Goal: Task Accomplishment & Management: Use online tool/utility

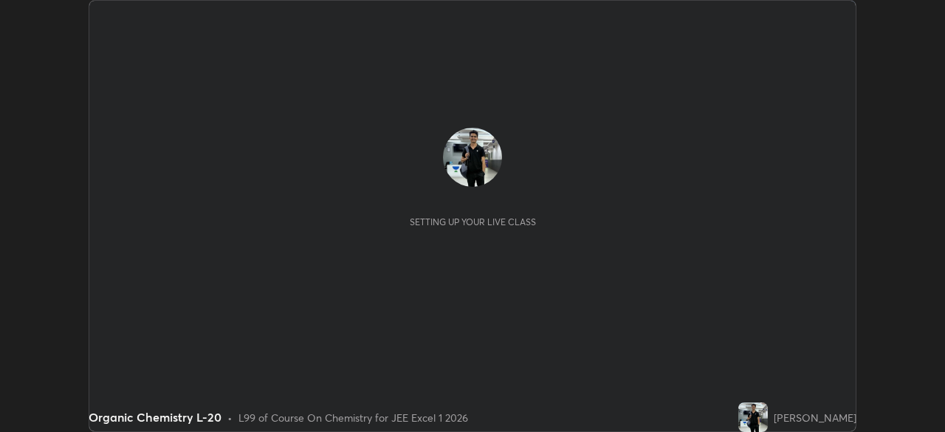
scroll to position [432, 944]
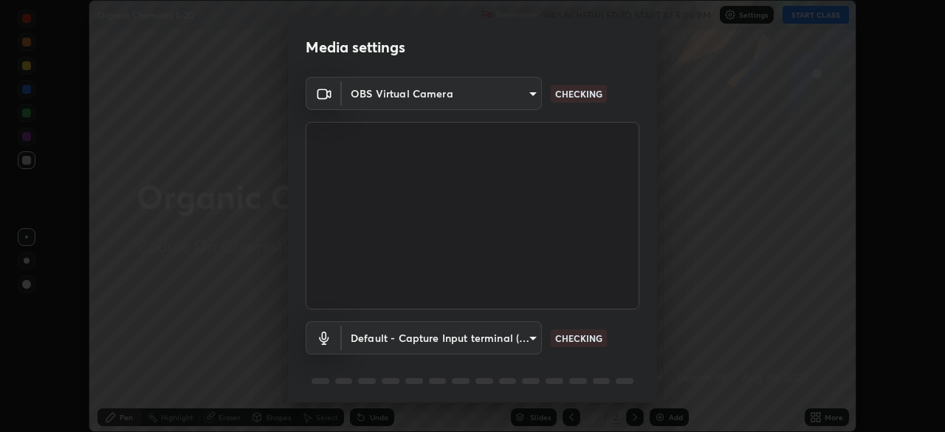
type input "ef407f58ae65e10c1af5a040b6eccf178273e27ca296938399710cc3d85b5032"
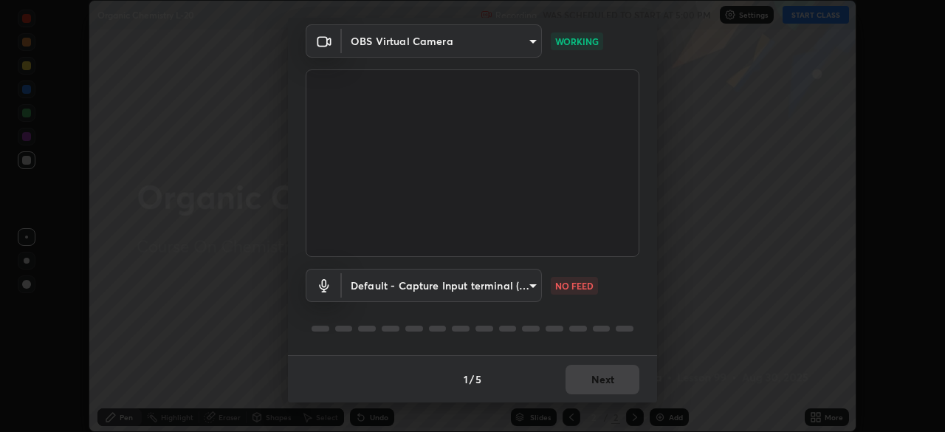
click at [706, 187] on div "Media settings OBS Virtual Camera ef407f58ae65e10c1af5a040b6eccf178273e27ca2969…" at bounding box center [472, 216] width 945 height 432
click at [714, 182] on div "Media settings OBS Virtual Camera ef407f58ae65e10c1af5a040b6eccf178273e27ca2969…" at bounding box center [472, 216] width 945 height 432
click at [711, 185] on div "Media settings OBS Virtual Camera ef407f58ae65e10c1af5a040b6eccf178273e27ca2969…" at bounding box center [472, 216] width 945 height 432
click at [708, 187] on div "Media settings OBS Virtual Camera ef407f58ae65e10c1af5a040b6eccf178273e27ca2969…" at bounding box center [472, 216] width 945 height 432
click at [709, 190] on div "Media settings OBS Virtual Camera ef407f58ae65e10c1af5a040b6eccf178273e27ca2969…" at bounding box center [472, 216] width 945 height 432
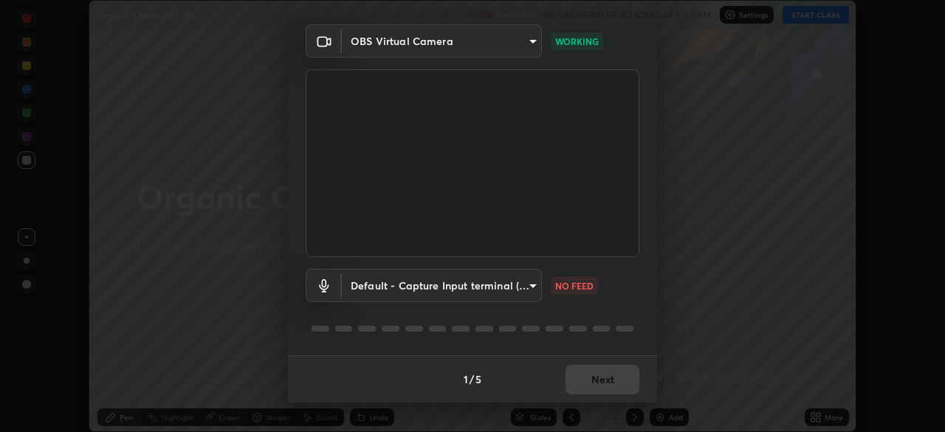
click at [521, 285] on body "Erase all Organic Chemistry L-20 Recording WAS SCHEDULED TO START AT 5:00 PM Se…" at bounding box center [472, 216] width 945 height 432
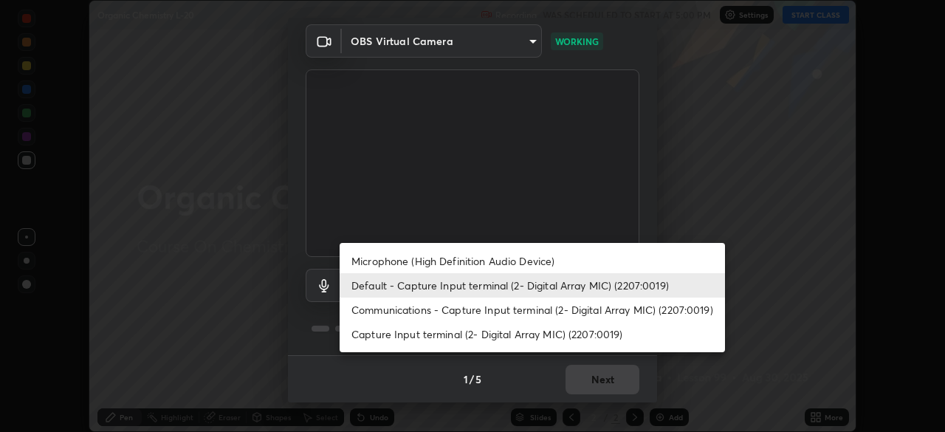
click at [476, 305] on li "Communications - Capture Input terminal (2- Digital Array MIC) (2207:0019)" at bounding box center [531, 309] width 385 height 24
type input "communications"
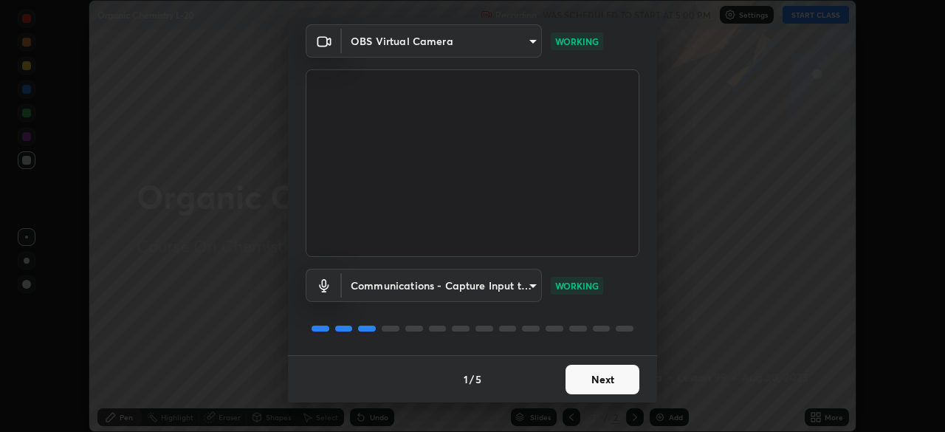
click at [608, 374] on button "Next" at bounding box center [602, 380] width 74 height 30
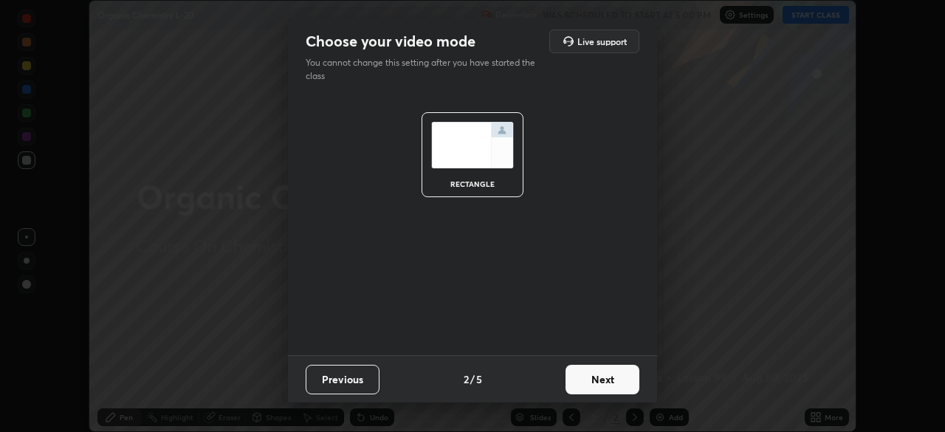
click at [598, 376] on button "Next" at bounding box center [602, 380] width 74 height 30
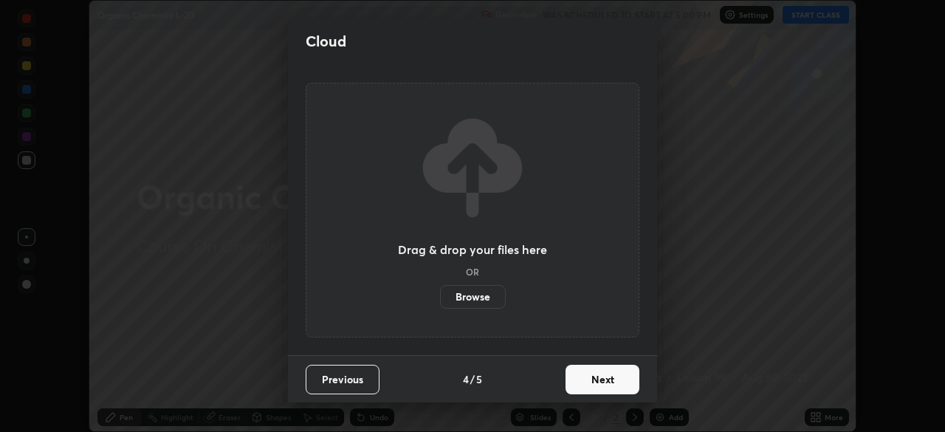
click at [596, 376] on button "Next" at bounding box center [602, 380] width 74 height 30
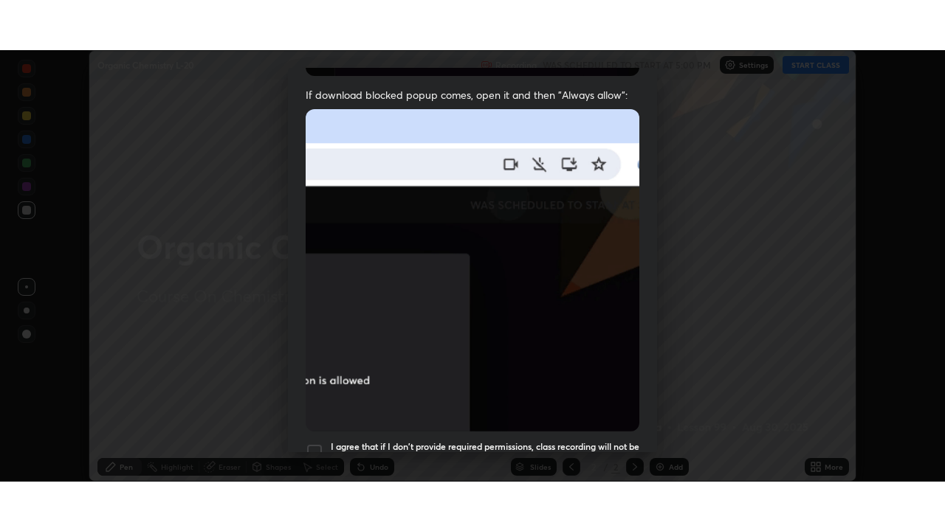
scroll to position [354, 0]
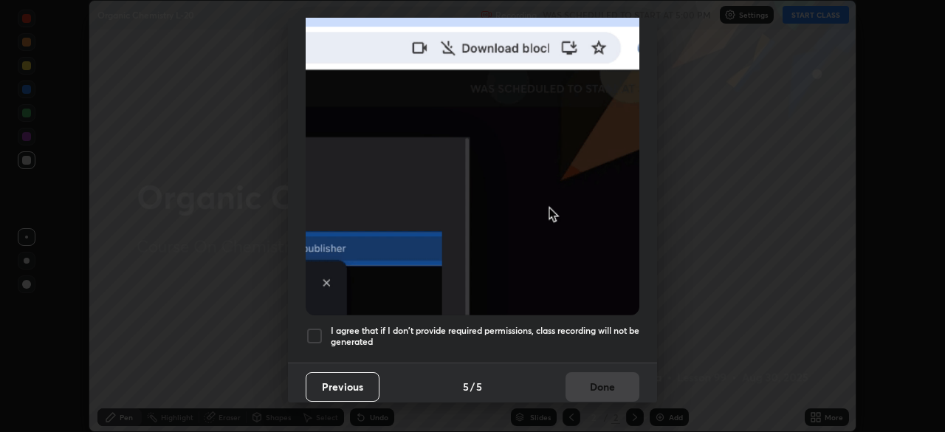
click at [319, 327] on div at bounding box center [315, 336] width 18 height 18
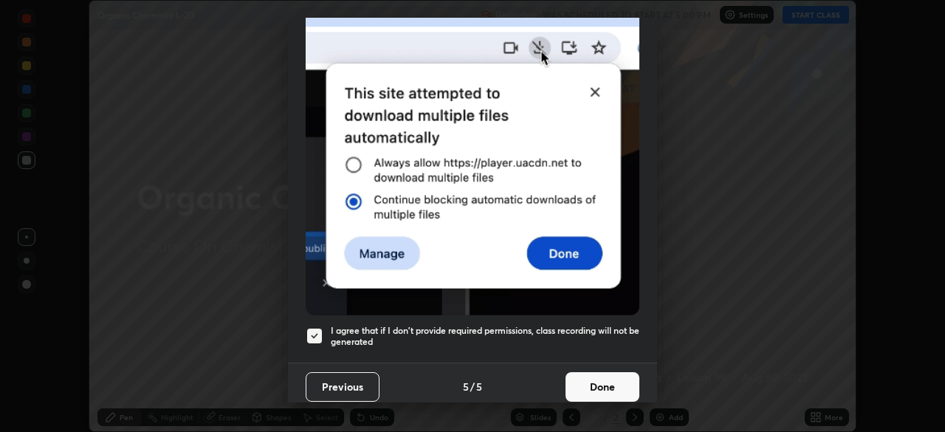
click at [582, 378] on button "Done" at bounding box center [602, 387] width 74 height 30
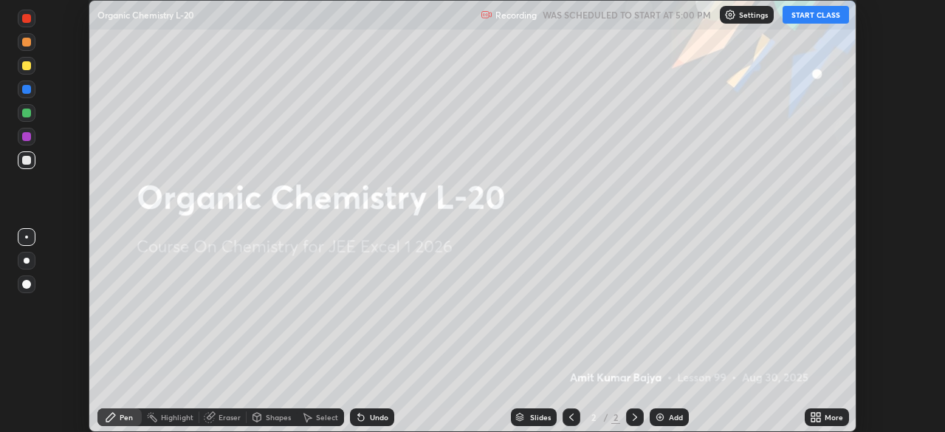
click at [672, 417] on div "Add" at bounding box center [676, 416] width 14 height 7
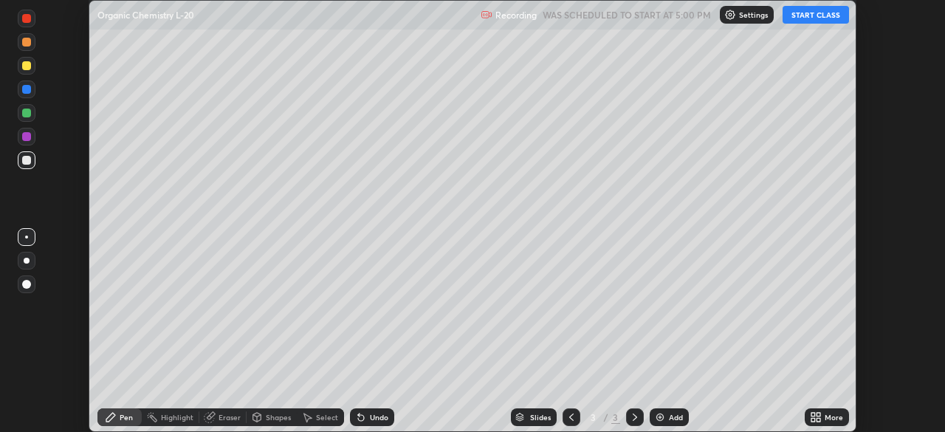
click at [813, 414] on icon at bounding box center [813, 415] width 4 height 4
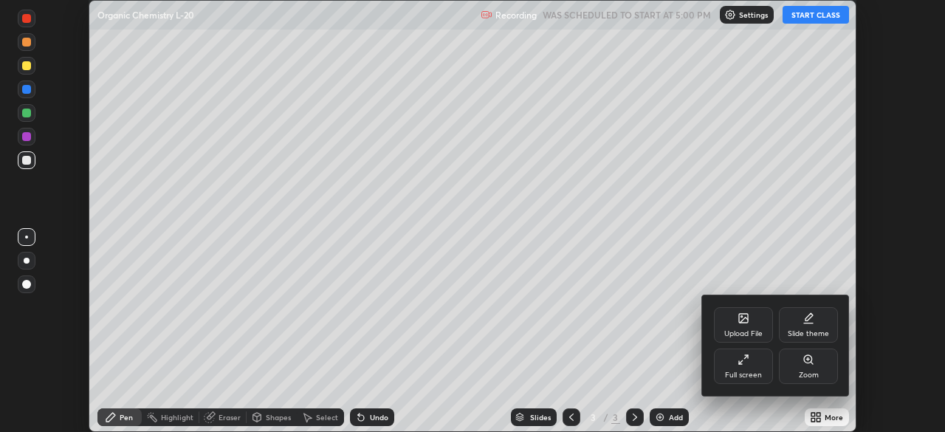
click at [751, 365] on div "Full screen" at bounding box center [743, 365] width 59 height 35
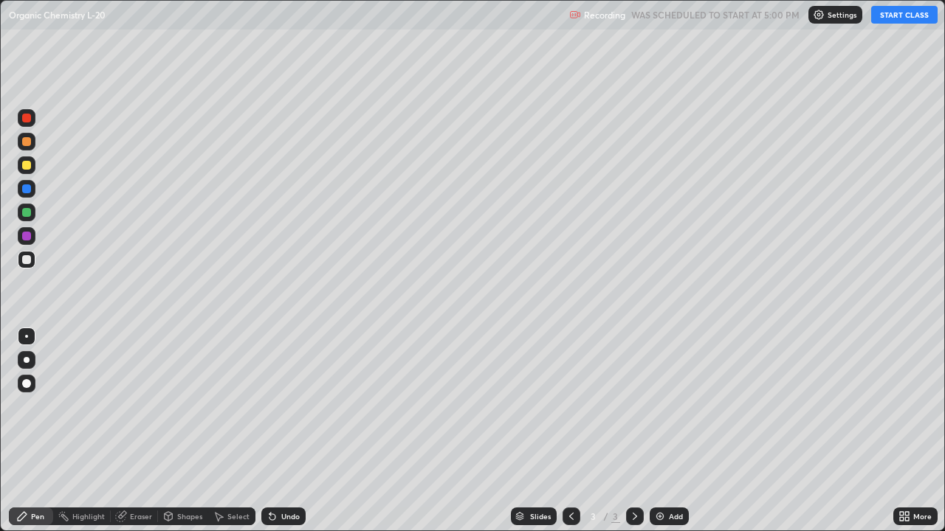
scroll to position [531, 945]
click at [913, 19] on button "START CLASS" at bounding box center [904, 15] width 66 height 18
click at [34, 120] on div at bounding box center [27, 118] width 18 height 18
click at [32, 210] on div at bounding box center [27, 213] width 18 height 18
click at [32, 164] on div at bounding box center [27, 165] width 18 height 18
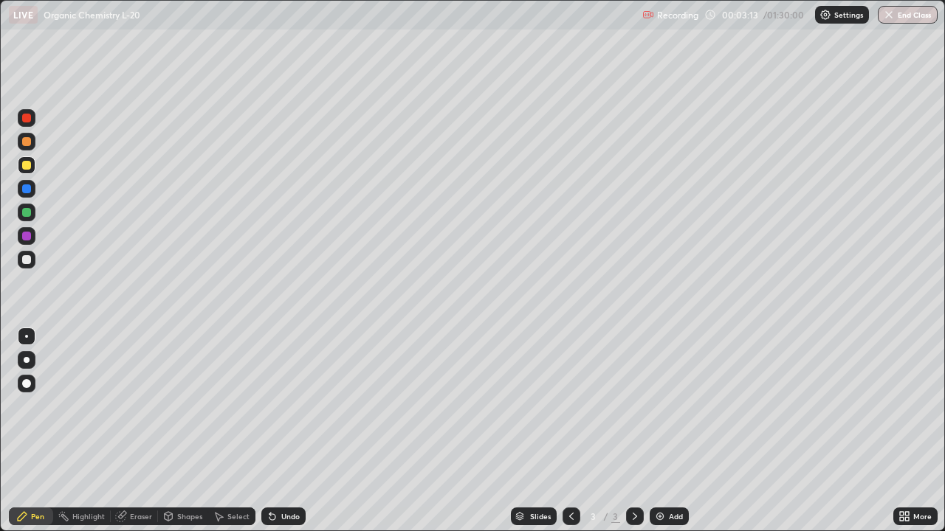
click at [35, 213] on div at bounding box center [27, 213] width 18 height 18
click at [34, 141] on div at bounding box center [27, 142] width 18 height 18
click at [27, 213] on div at bounding box center [26, 212] width 9 height 9
click at [32, 234] on div at bounding box center [27, 236] width 18 height 18
click at [30, 261] on div at bounding box center [26, 259] width 9 height 9
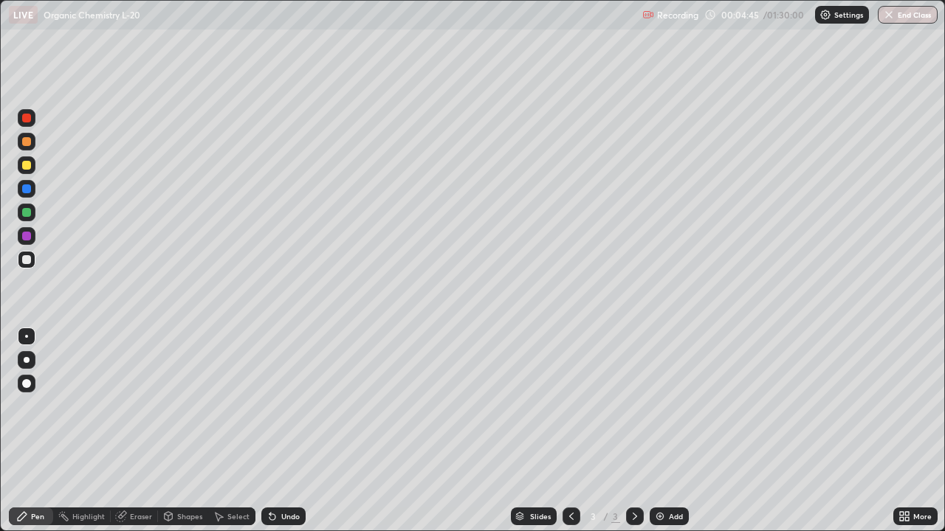
click at [27, 165] on div at bounding box center [26, 165] width 9 height 9
click at [30, 254] on div at bounding box center [27, 260] width 18 height 18
click at [35, 207] on div at bounding box center [27, 213] width 24 height 24
click at [295, 431] on div "Undo" at bounding box center [283, 517] width 44 height 18
click at [297, 431] on div "Undo" at bounding box center [283, 517] width 44 height 18
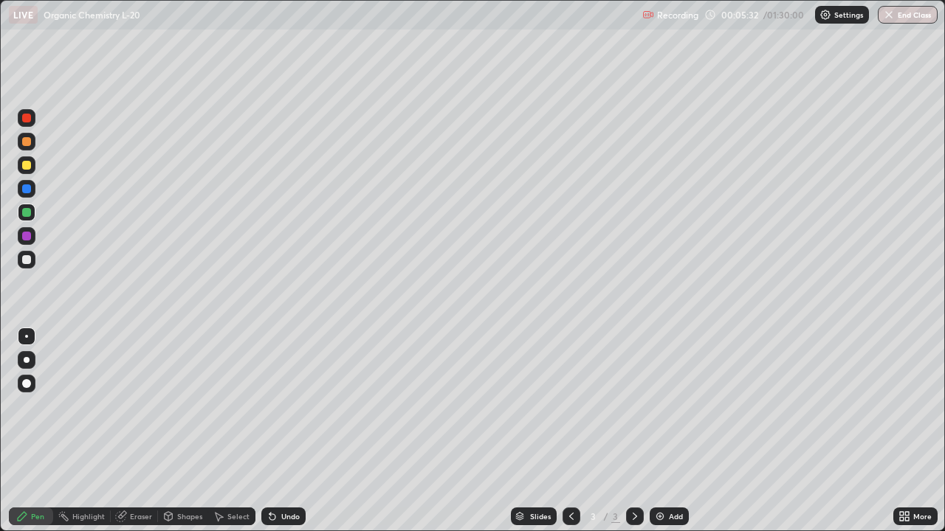
click at [293, 431] on div "Undo" at bounding box center [283, 517] width 44 height 18
click at [292, 431] on div "Undo" at bounding box center [290, 516] width 18 height 7
click at [293, 431] on div "Undo" at bounding box center [290, 516] width 18 height 7
click at [294, 431] on div "Undo" at bounding box center [290, 516] width 18 height 7
click at [296, 431] on div "Undo" at bounding box center [290, 516] width 18 height 7
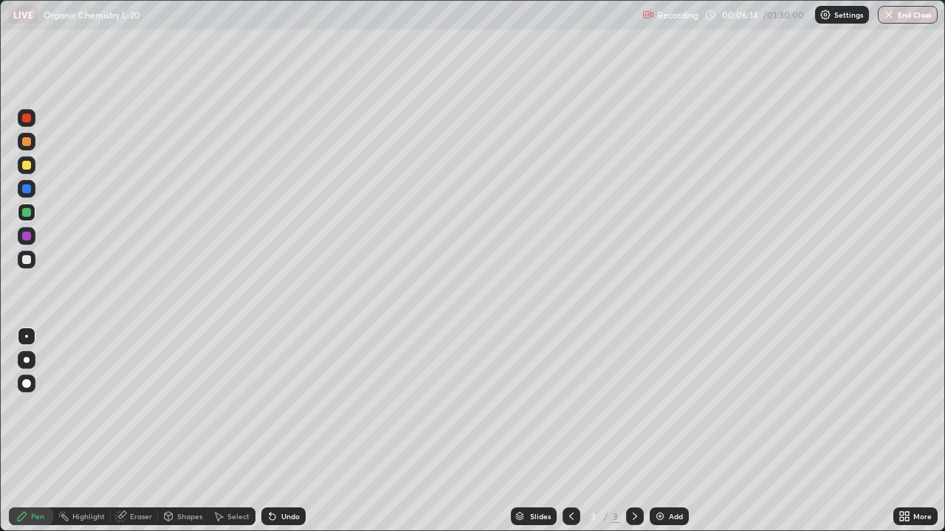
click at [35, 144] on div at bounding box center [27, 142] width 18 height 18
click at [34, 260] on div at bounding box center [27, 260] width 18 height 18
click at [33, 213] on div at bounding box center [27, 213] width 18 height 18
click at [29, 120] on div at bounding box center [26, 118] width 9 height 9
click at [29, 137] on div at bounding box center [26, 141] width 9 height 9
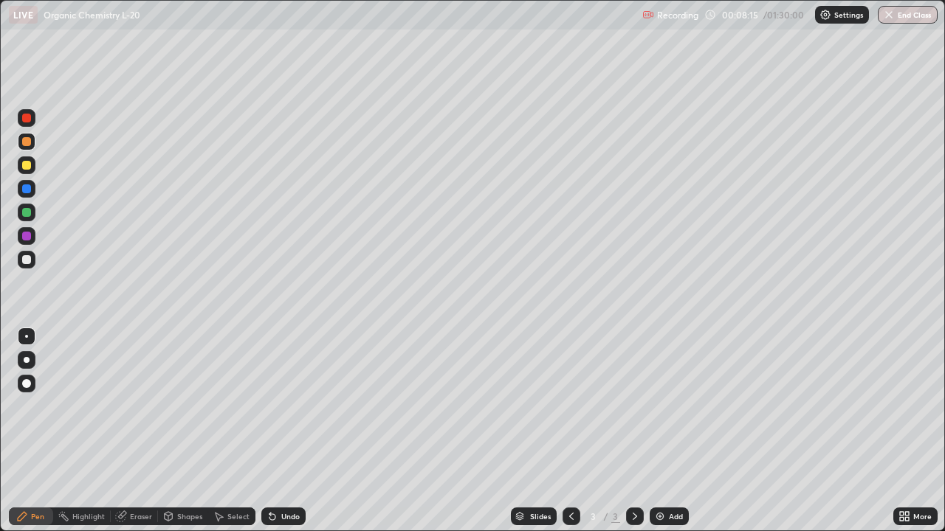
click at [32, 210] on div at bounding box center [27, 213] width 18 height 18
click at [32, 235] on div at bounding box center [27, 236] width 18 height 18
click at [30, 208] on div at bounding box center [27, 213] width 18 height 18
click at [30, 190] on div at bounding box center [26, 189] width 9 height 9
click at [32, 214] on div at bounding box center [27, 213] width 18 height 18
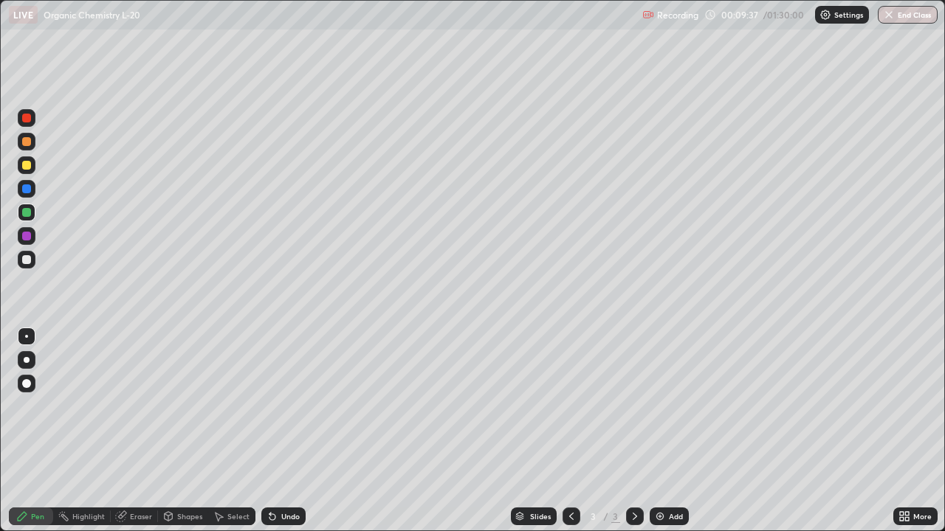
click at [32, 187] on div at bounding box center [27, 189] width 18 height 18
click at [27, 260] on div at bounding box center [26, 259] width 9 height 9
click at [34, 233] on div at bounding box center [27, 236] width 18 height 18
click at [139, 431] on div "Eraser" at bounding box center [141, 516] width 22 height 7
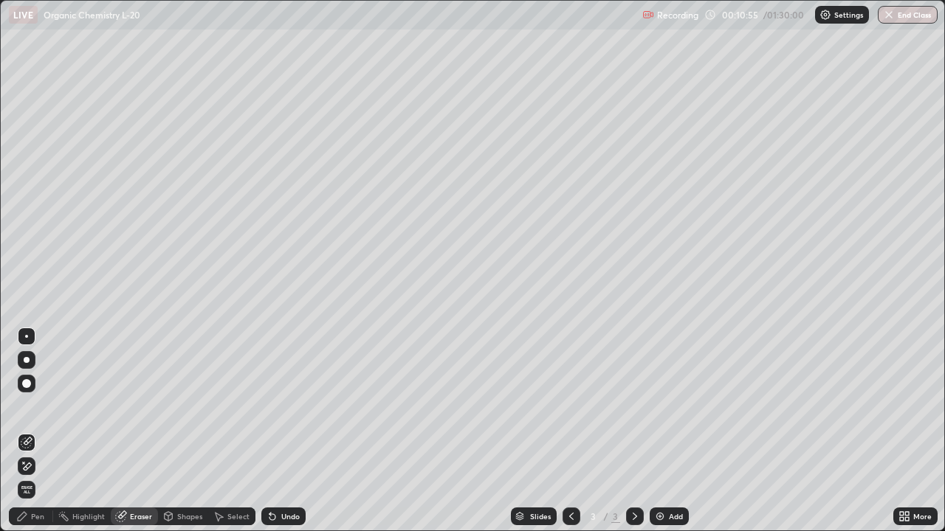
click at [33, 431] on div "Pen" at bounding box center [37, 516] width 13 height 7
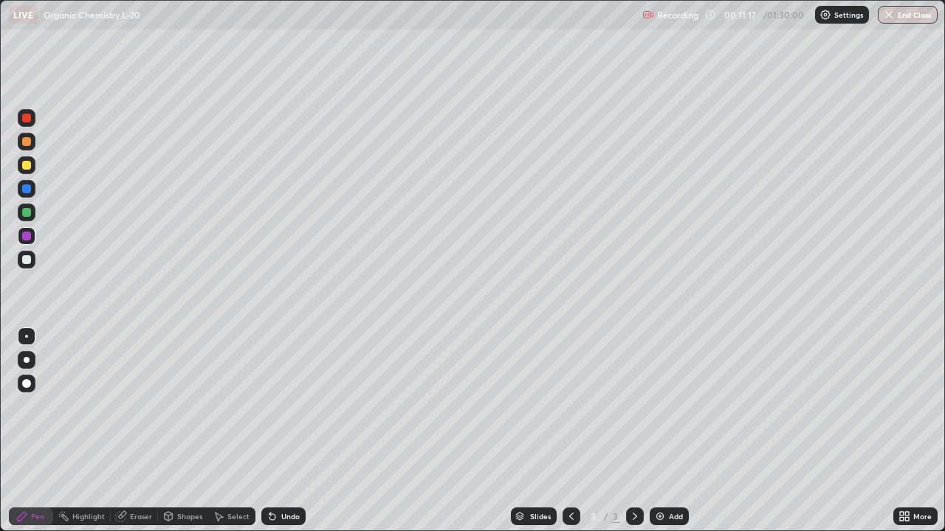
click at [38, 259] on div at bounding box center [27, 260] width 24 height 24
click at [32, 210] on div at bounding box center [27, 213] width 18 height 18
click at [33, 232] on div at bounding box center [27, 236] width 18 height 18
click at [32, 261] on div at bounding box center [27, 260] width 18 height 18
click at [32, 235] on div at bounding box center [27, 236] width 18 height 18
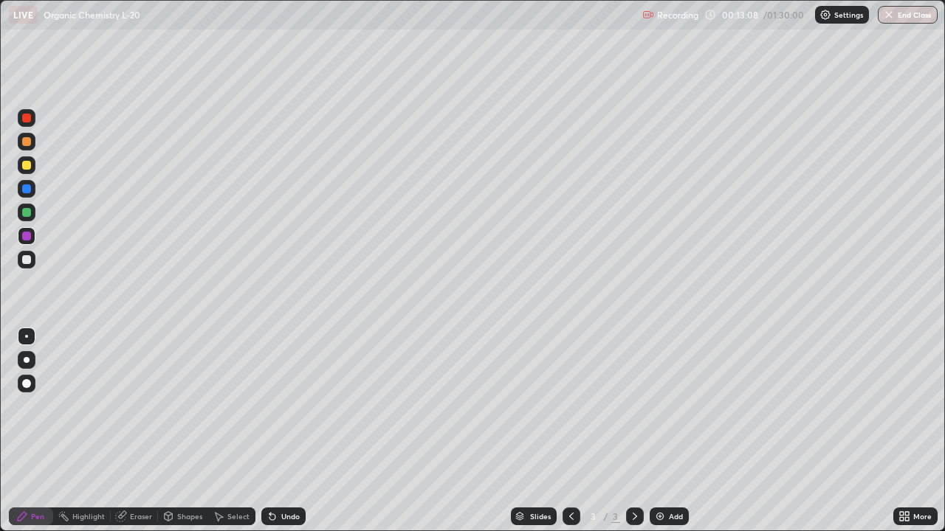
click at [32, 191] on div at bounding box center [27, 189] width 18 height 18
click at [27, 142] on div at bounding box center [26, 141] width 9 height 9
click at [30, 258] on div at bounding box center [26, 259] width 9 height 9
click at [34, 214] on div at bounding box center [27, 213] width 18 height 18
click at [30, 165] on div at bounding box center [26, 165] width 9 height 9
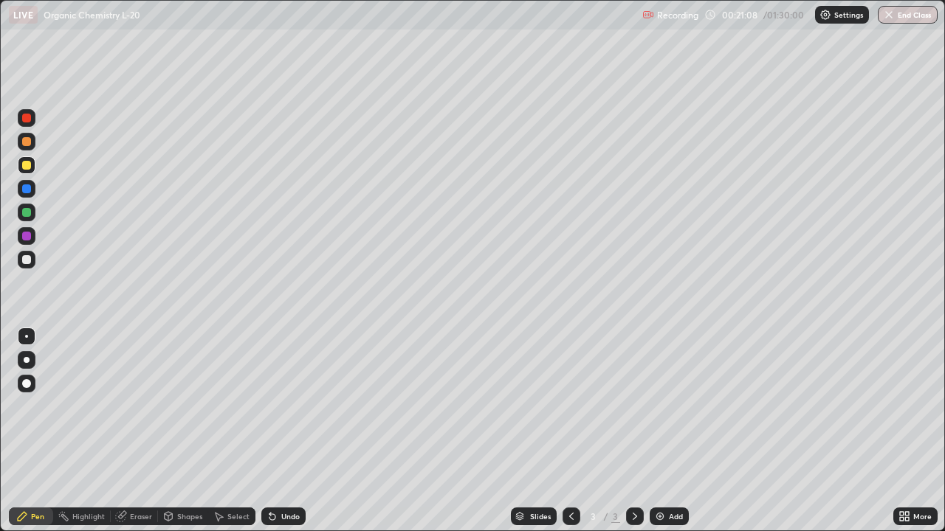
click at [669, 431] on div "Add" at bounding box center [676, 516] width 14 height 7
click at [29, 211] on div at bounding box center [26, 212] width 9 height 9
click at [33, 189] on div at bounding box center [27, 189] width 18 height 18
click at [35, 218] on div at bounding box center [27, 213] width 18 height 24
click at [32, 238] on div at bounding box center [27, 236] width 18 height 18
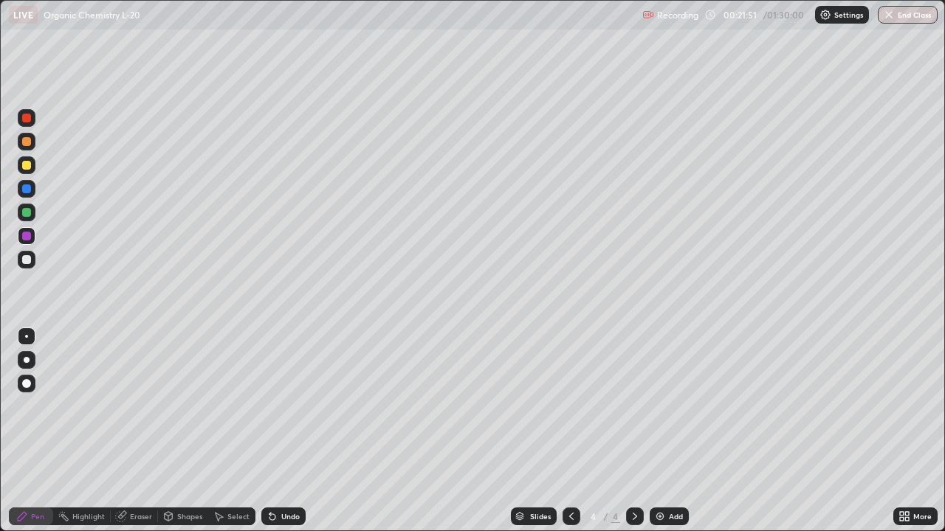
click at [30, 213] on div at bounding box center [26, 212] width 9 height 9
click at [289, 431] on div "Undo" at bounding box center [290, 516] width 18 height 7
click at [32, 258] on div at bounding box center [27, 260] width 18 height 18
click at [29, 142] on div at bounding box center [26, 141] width 9 height 9
click at [28, 234] on div at bounding box center [26, 236] width 9 height 9
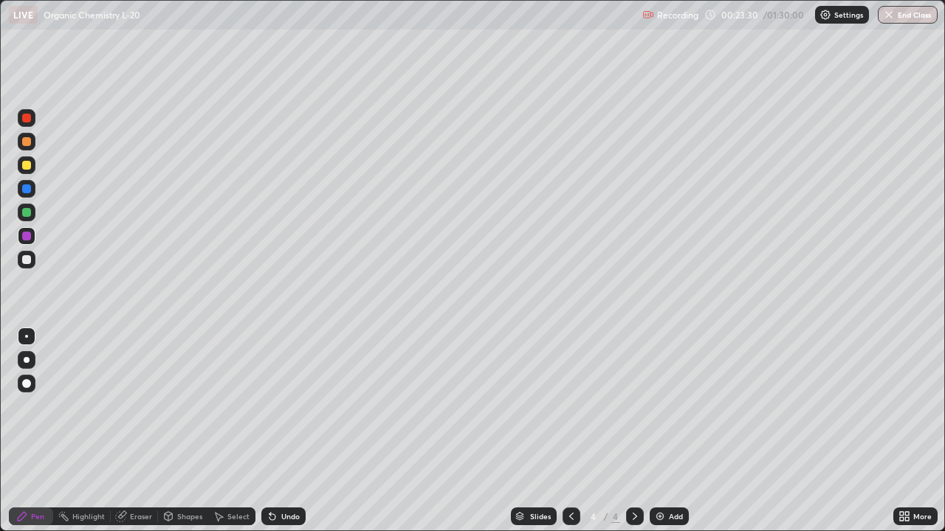
click at [30, 169] on div at bounding box center [27, 165] width 18 height 18
click at [27, 142] on div at bounding box center [26, 141] width 9 height 9
click at [33, 188] on div at bounding box center [27, 189] width 18 height 18
click at [33, 212] on div at bounding box center [27, 213] width 18 height 18
click at [32, 235] on div at bounding box center [27, 236] width 18 height 18
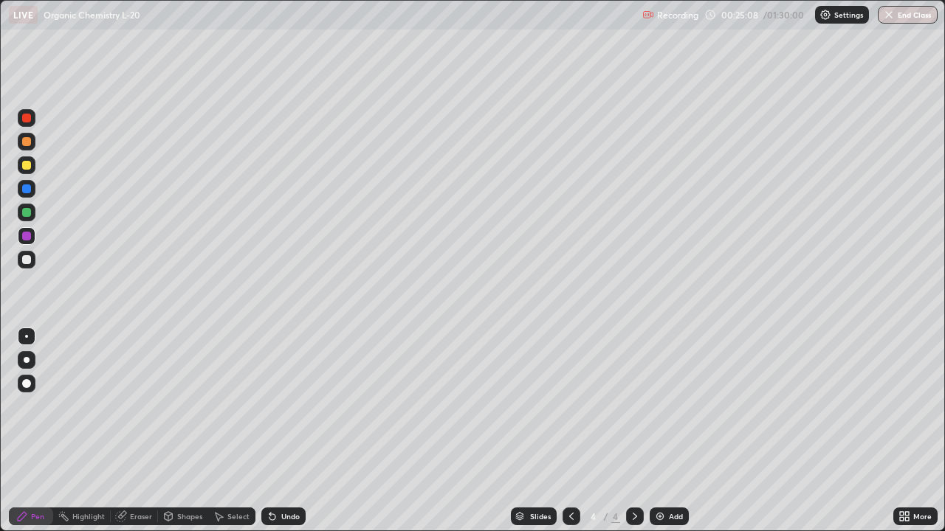
click at [33, 261] on div at bounding box center [27, 260] width 18 height 18
click at [34, 210] on div at bounding box center [27, 213] width 18 height 18
click at [27, 165] on div at bounding box center [26, 165] width 9 height 9
click at [32, 258] on div at bounding box center [27, 260] width 18 height 18
click at [32, 211] on div at bounding box center [27, 213] width 18 height 18
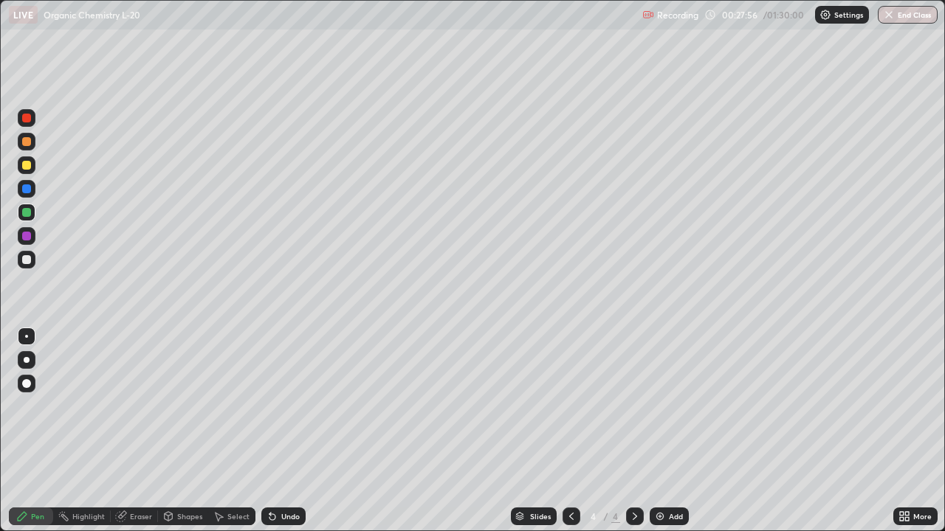
click at [37, 259] on div at bounding box center [27, 260] width 24 height 24
click at [30, 165] on div at bounding box center [26, 165] width 9 height 9
click at [27, 260] on div at bounding box center [26, 259] width 9 height 9
click at [30, 234] on div at bounding box center [26, 236] width 9 height 9
click at [31, 263] on div at bounding box center [27, 260] width 18 height 18
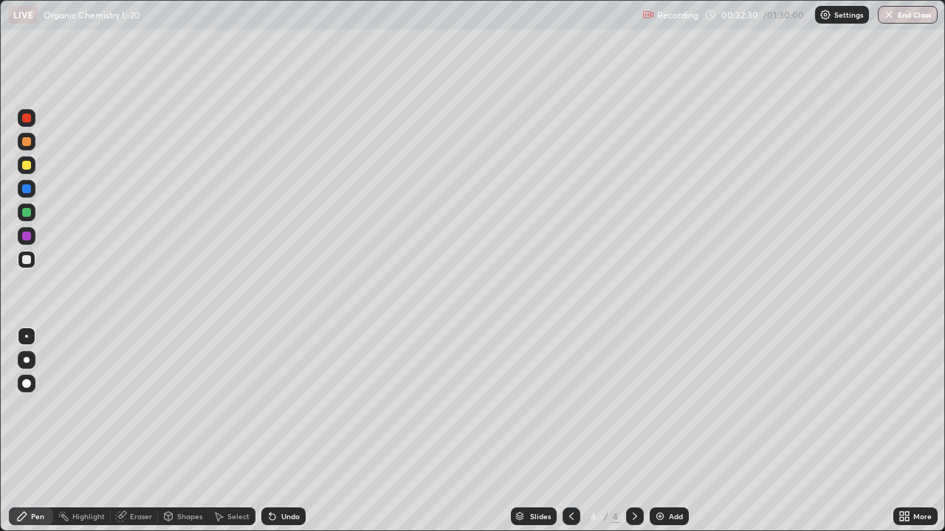
click at [29, 208] on div at bounding box center [26, 212] width 9 height 9
click at [676, 431] on div "Add" at bounding box center [676, 516] width 14 height 7
click at [35, 119] on div at bounding box center [27, 118] width 18 height 18
click at [27, 166] on div at bounding box center [26, 165] width 9 height 9
click at [34, 209] on div at bounding box center [27, 213] width 18 height 18
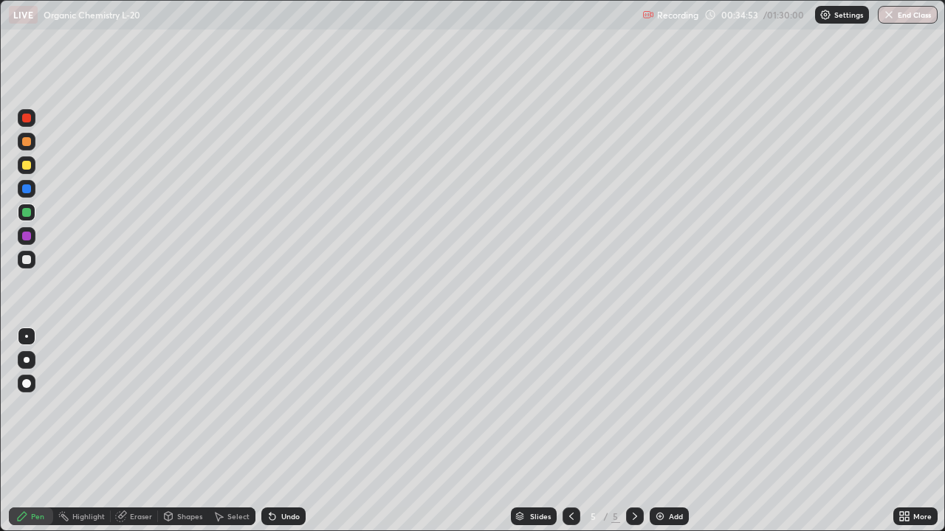
click at [29, 253] on div at bounding box center [27, 260] width 18 height 18
click at [29, 235] on div at bounding box center [26, 236] width 9 height 9
click at [30, 165] on div at bounding box center [26, 165] width 9 height 9
click at [32, 139] on div at bounding box center [27, 142] width 18 height 18
click at [29, 189] on div at bounding box center [26, 189] width 9 height 9
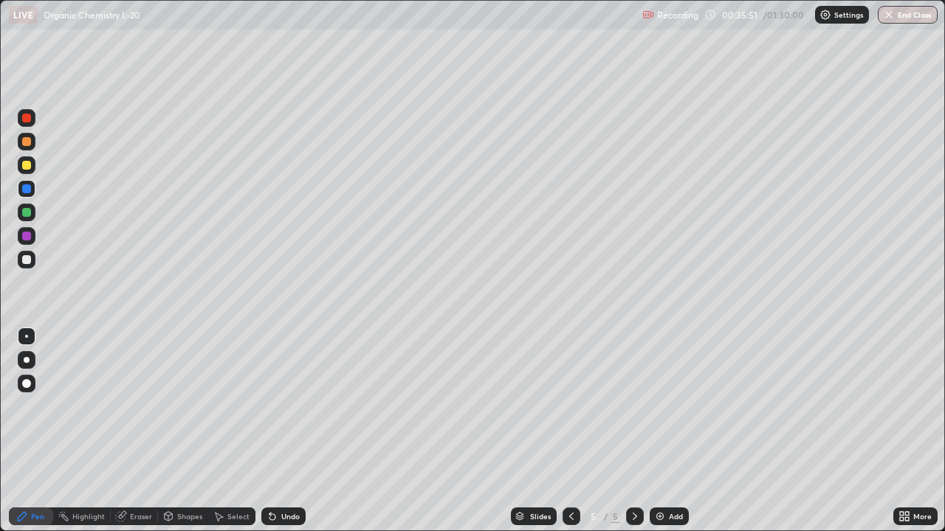
click at [33, 210] on div at bounding box center [27, 213] width 18 height 18
click at [32, 235] on div at bounding box center [27, 236] width 18 height 18
click at [27, 260] on div at bounding box center [26, 259] width 9 height 9
click at [27, 122] on div at bounding box center [26, 118] width 9 height 9
click at [33, 232] on div at bounding box center [27, 236] width 18 height 18
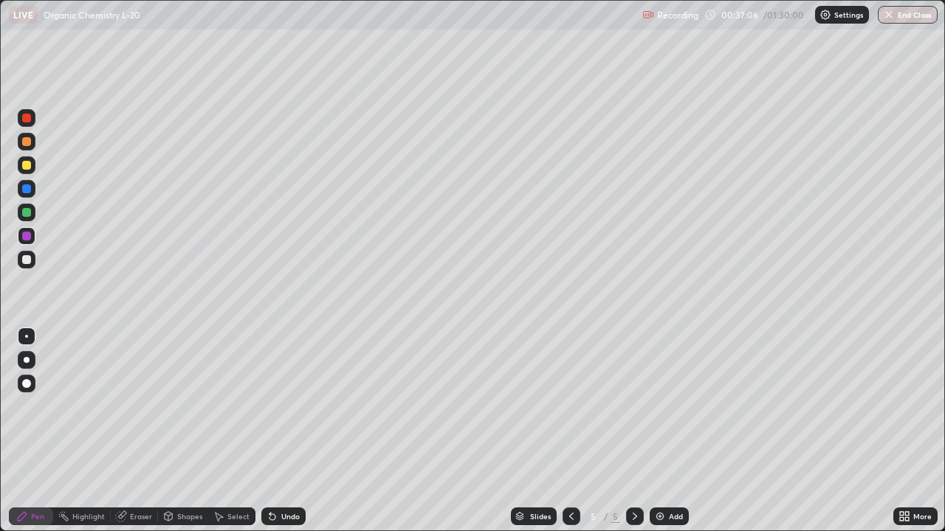
click at [32, 212] on div at bounding box center [27, 213] width 18 height 18
click at [137, 431] on div "Eraser" at bounding box center [134, 517] width 47 height 18
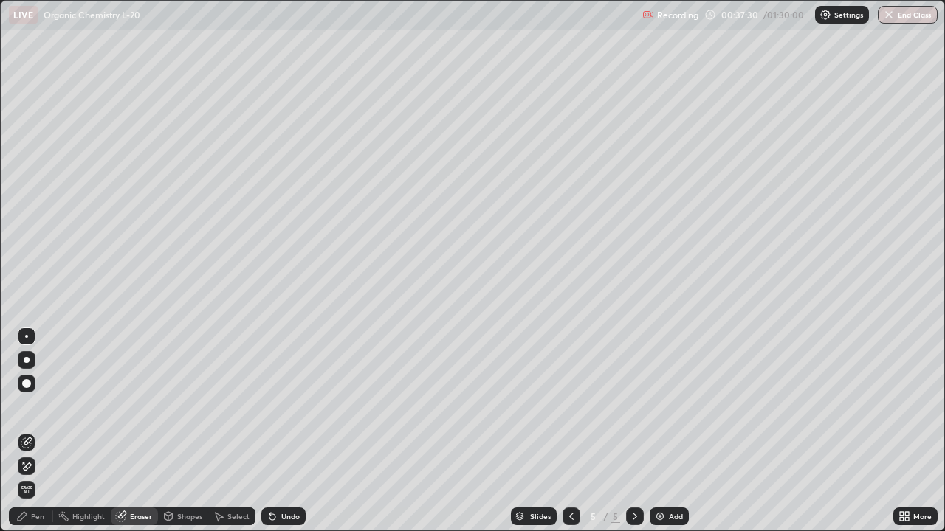
click at [44, 431] on div "Pen" at bounding box center [37, 516] width 13 height 7
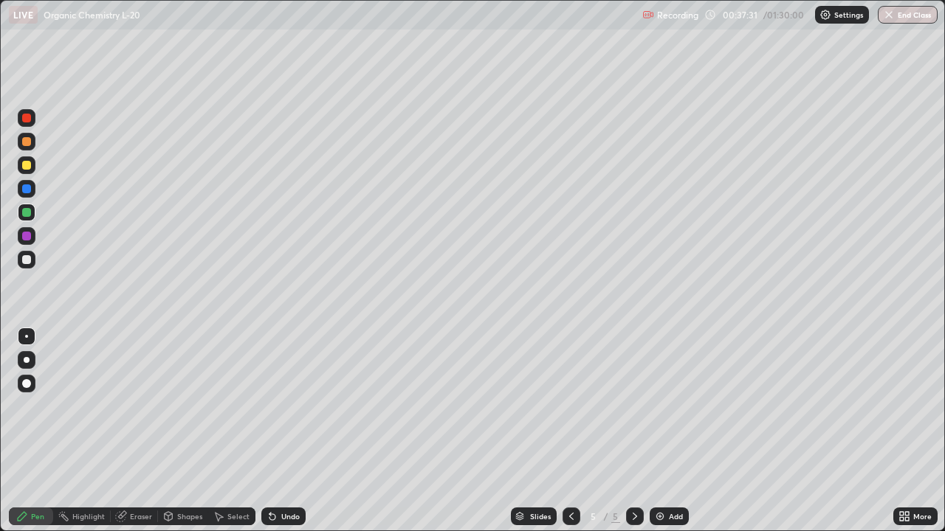
click at [29, 172] on div at bounding box center [27, 165] width 18 height 18
click at [27, 260] on div at bounding box center [26, 259] width 9 height 9
click at [35, 213] on div at bounding box center [27, 213] width 18 height 18
click at [32, 142] on div at bounding box center [27, 142] width 18 height 18
click at [32, 257] on div at bounding box center [27, 260] width 18 height 18
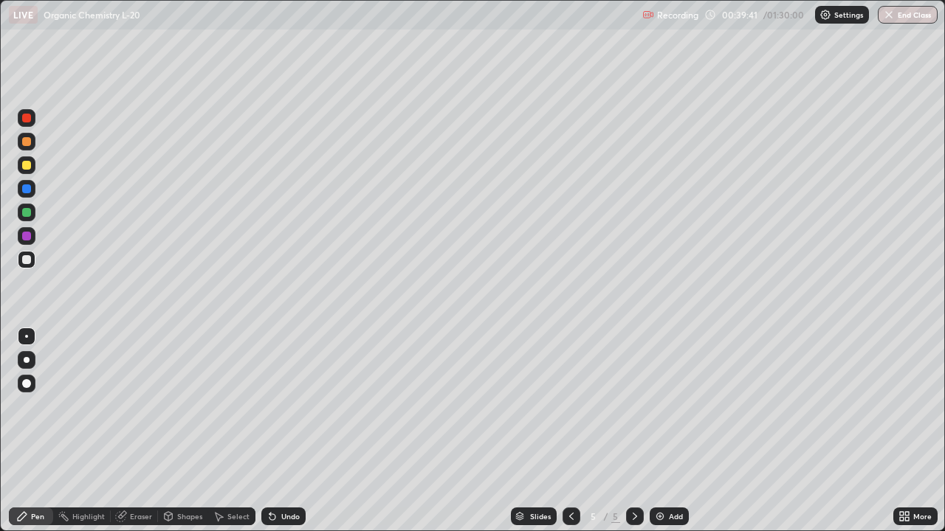
click at [31, 236] on div at bounding box center [27, 236] width 18 height 18
click at [35, 143] on div at bounding box center [27, 142] width 18 height 18
click at [673, 431] on div "Add" at bounding box center [668, 517] width 39 height 18
click at [34, 261] on div at bounding box center [27, 260] width 18 height 18
click at [280, 431] on div "Undo" at bounding box center [283, 517] width 44 height 18
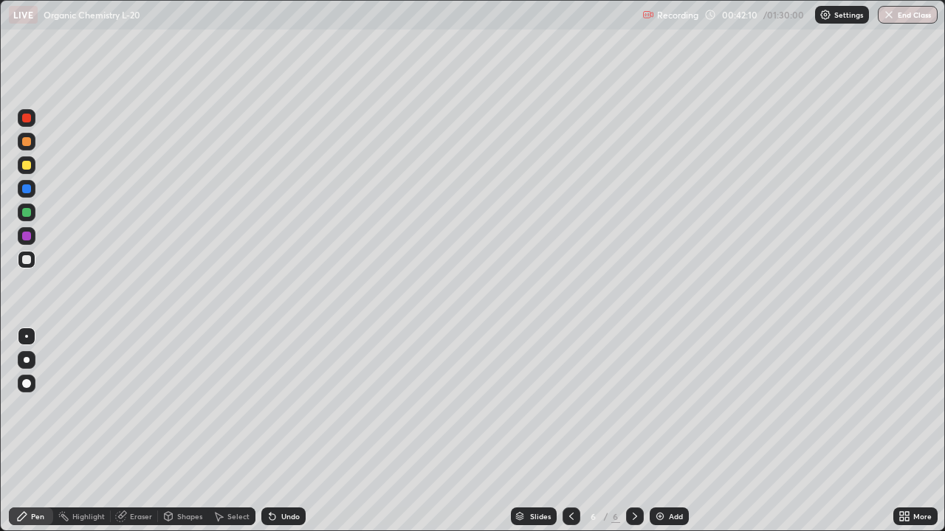
click at [289, 431] on div "Undo" at bounding box center [290, 516] width 18 height 7
click at [30, 116] on div at bounding box center [26, 118] width 9 height 9
click at [27, 142] on div at bounding box center [26, 141] width 9 height 9
click at [30, 168] on div at bounding box center [26, 165] width 9 height 9
click at [32, 210] on div at bounding box center [27, 213] width 18 height 18
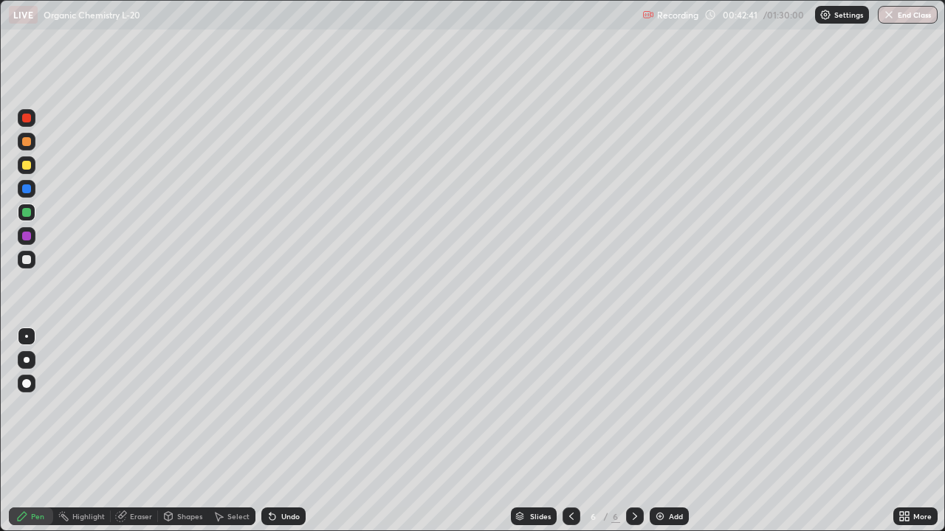
click at [30, 261] on div at bounding box center [26, 259] width 9 height 9
click at [34, 165] on div at bounding box center [27, 165] width 18 height 18
click at [33, 234] on div at bounding box center [27, 236] width 18 height 18
click at [32, 211] on div at bounding box center [27, 213] width 18 height 18
click at [31, 256] on div at bounding box center [27, 260] width 18 height 18
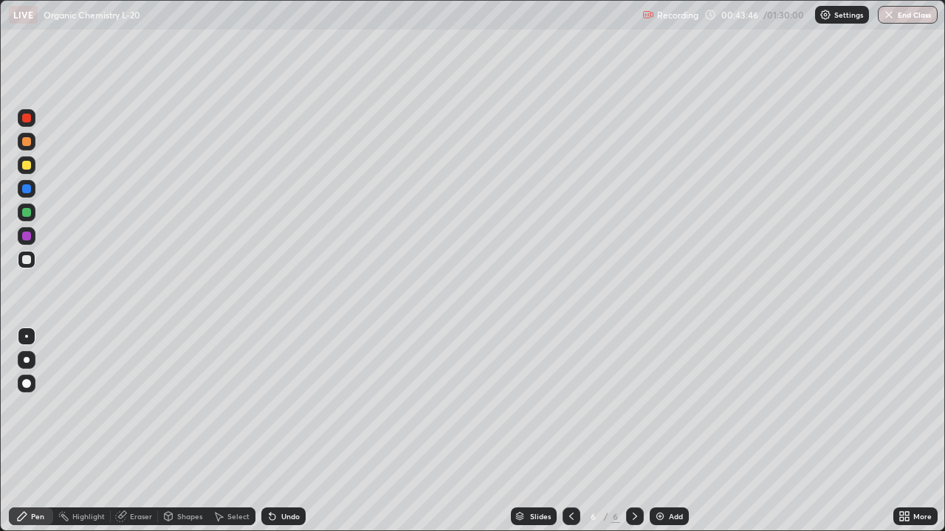
click at [32, 233] on div at bounding box center [27, 236] width 18 height 18
click at [32, 190] on div at bounding box center [27, 189] width 18 height 18
click at [299, 431] on div "Undo" at bounding box center [283, 517] width 44 height 18
click at [295, 431] on div "Undo" at bounding box center [290, 516] width 18 height 7
click at [297, 431] on div "Undo" at bounding box center [283, 517] width 44 height 18
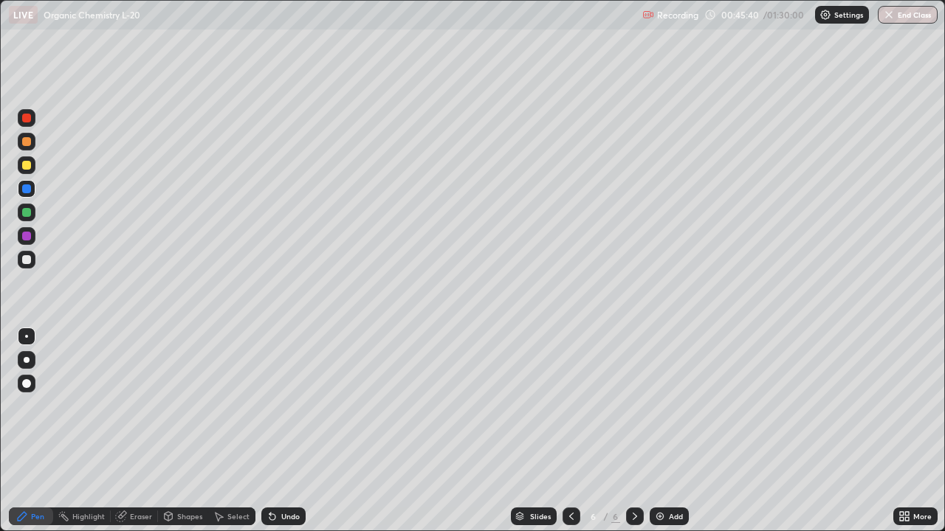
click at [35, 257] on div at bounding box center [27, 260] width 18 height 18
click at [30, 145] on div at bounding box center [27, 142] width 18 height 18
click at [32, 235] on div at bounding box center [27, 236] width 18 height 18
click at [33, 188] on div at bounding box center [27, 189] width 18 height 18
click at [32, 238] on div at bounding box center [27, 236] width 18 height 18
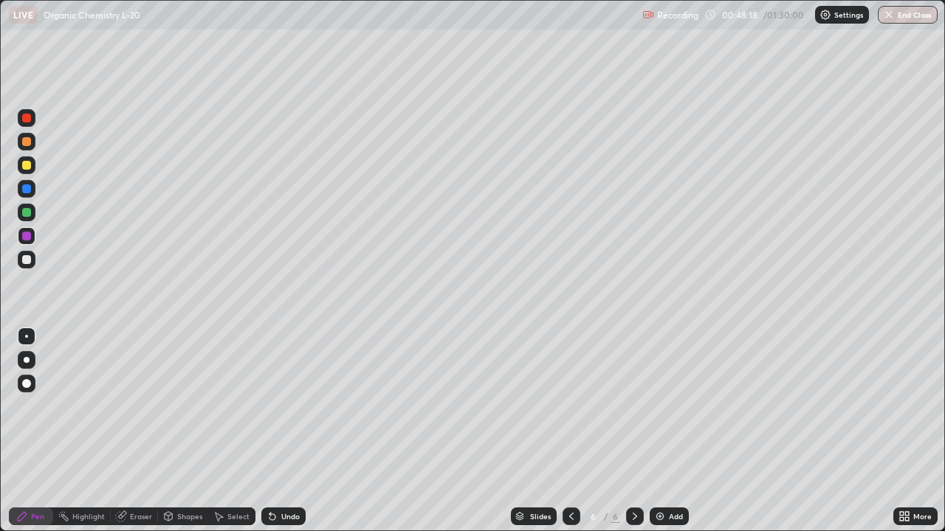
click at [34, 212] on div at bounding box center [27, 213] width 18 height 18
click at [34, 122] on div at bounding box center [27, 118] width 18 height 18
click at [43, 261] on div "Erase all" at bounding box center [26, 266] width 35 height 472
click at [37, 255] on div at bounding box center [27, 260] width 24 height 24
click at [27, 190] on div at bounding box center [26, 189] width 9 height 9
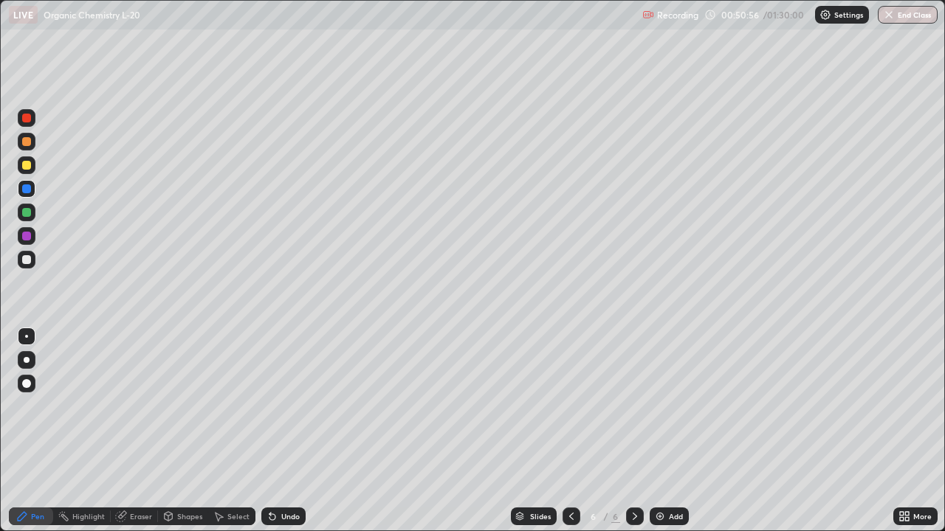
click at [28, 258] on div at bounding box center [26, 259] width 9 height 9
click at [32, 120] on div at bounding box center [27, 118] width 18 height 18
click at [669, 431] on div "Add" at bounding box center [676, 516] width 14 height 7
click at [30, 162] on div at bounding box center [26, 165] width 9 height 9
click at [35, 212] on div at bounding box center [27, 213] width 18 height 18
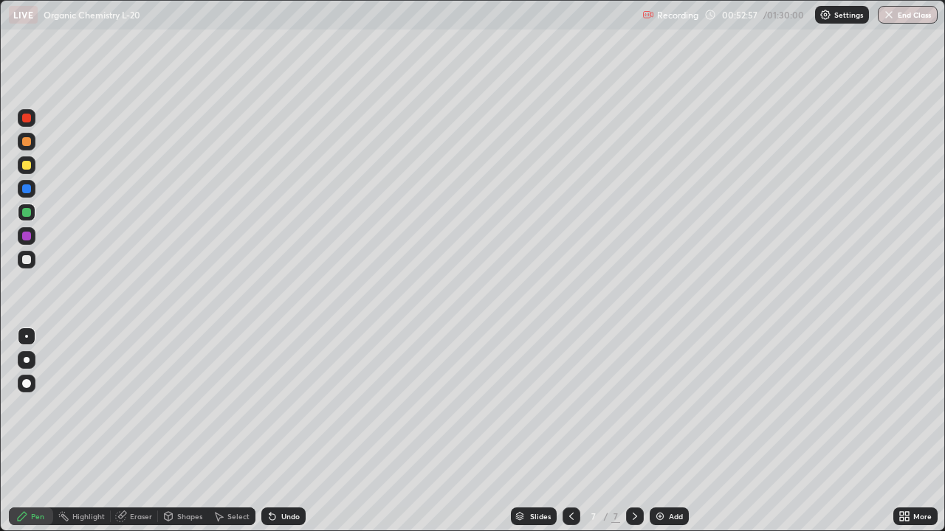
click at [34, 258] on div at bounding box center [27, 260] width 18 height 18
click at [34, 167] on div at bounding box center [27, 165] width 18 height 18
click at [571, 431] on icon at bounding box center [571, 517] width 12 height 12
click at [573, 431] on div at bounding box center [571, 517] width 18 height 18
click at [632, 431] on icon at bounding box center [634, 516] width 4 height 7
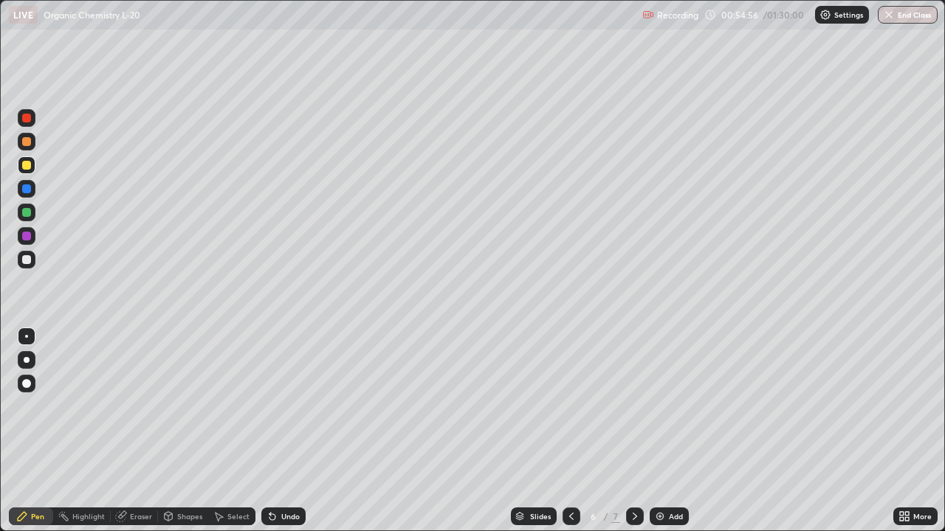
click at [35, 119] on div at bounding box center [27, 118] width 18 height 18
click at [31, 237] on div at bounding box center [27, 236] width 18 height 18
click at [283, 431] on div "Undo" at bounding box center [283, 517] width 44 height 18
click at [277, 431] on div "Undo" at bounding box center [283, 517] width 44 height 18
click at [635, 431] on icon at bounding box center [635, 517] width 12 height 12
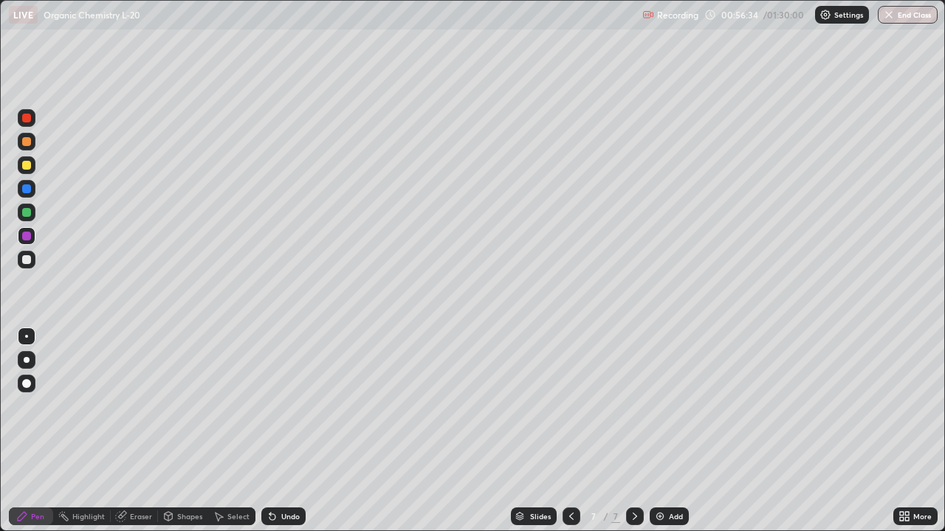
click at [186, 431] on div "Shapes" at bounding box center [189, 516] width 25 height 7
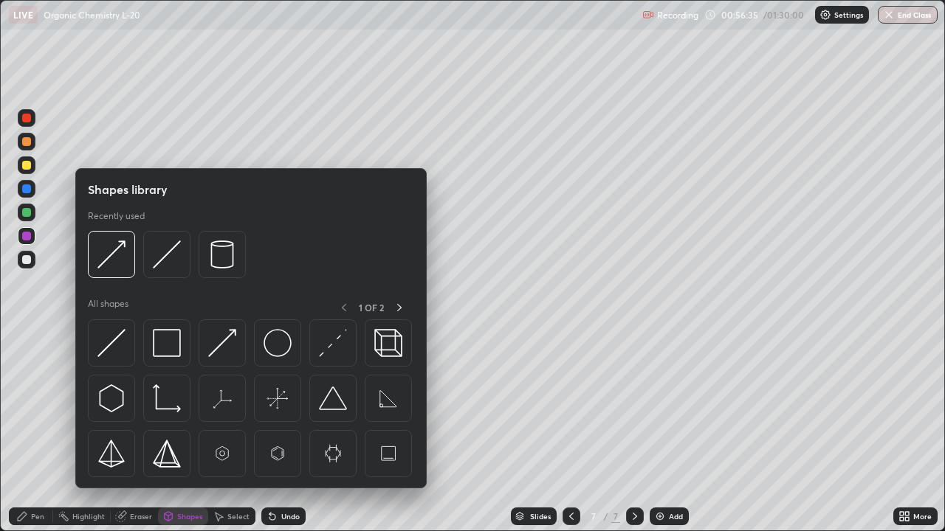
click at [139, 431] on div "Eraser" at bounding box center [141, 516] width 22 height 7
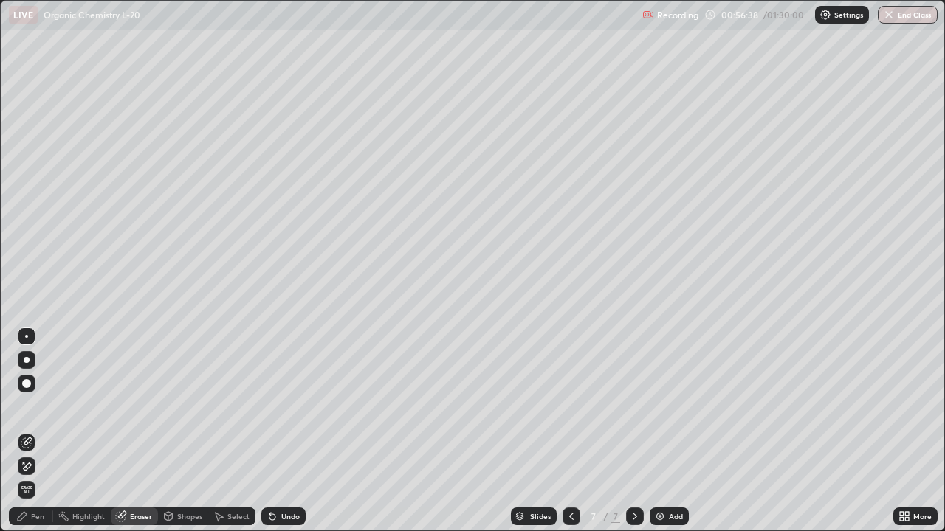
click at [40, 431] on div "Pen" at bounding box center [31, 517] width 44 height 18
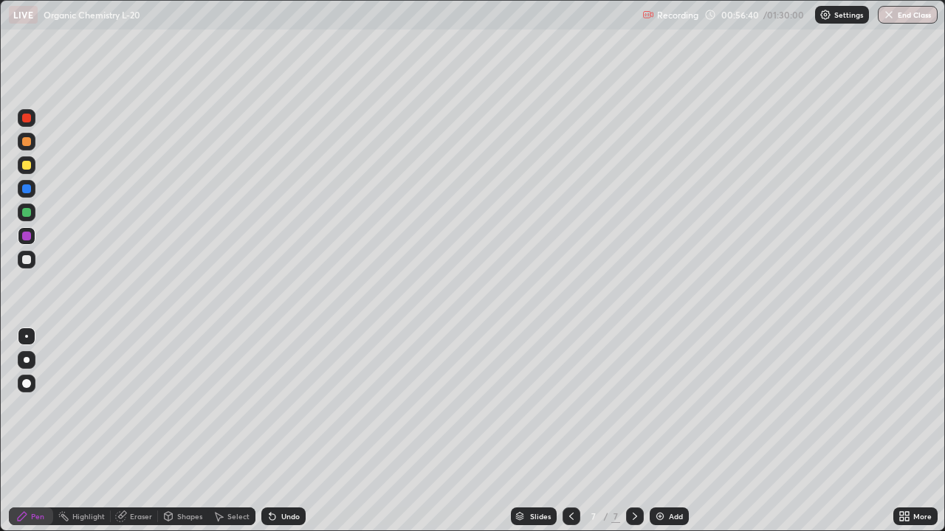
click at [281, 431] on div "Undo" at bounding box center [290, 516] width 18 height 7
click at [283, 431] on div "Undo" at bounding box center [290, 516] width 18 height 7
click at [132, 431] on div "Eraser" at bounding box center [141, 516] width 22 height 7
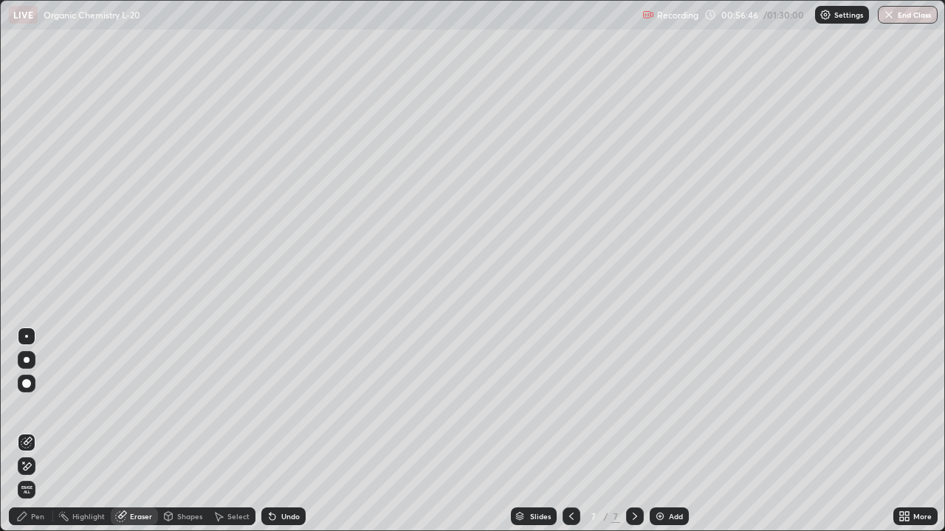
click at [38, 431] on div "Pen" at bounding box center [37, 516] width 13 height 7
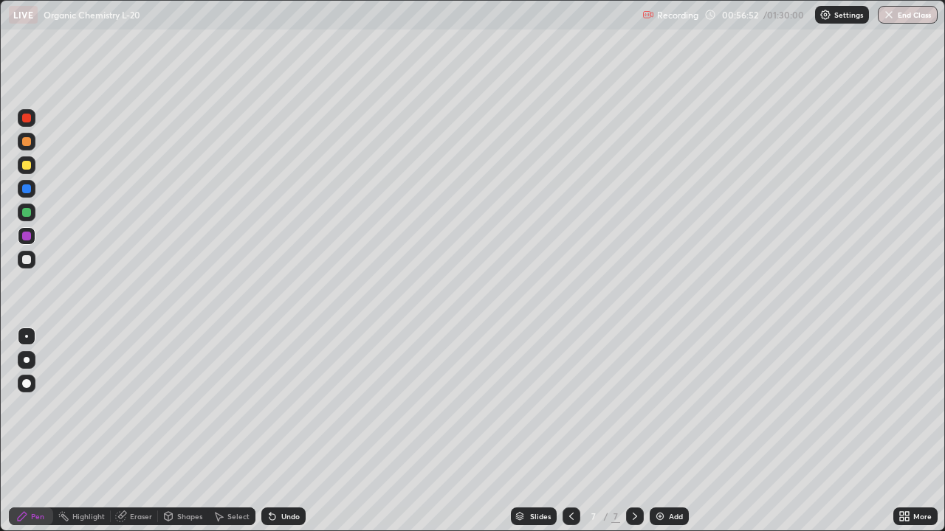
click at [34, 260] on div at bounding box center [27, 260] width 18 height 18
click at [570, 431] on icon at bounding box center [571, 517] width 12 height 12
click at [569, 431] on icon at bounding box center [571, 516] width 4 height 7
click at [632, 431] on icon at bounding box center [635, 517] width 12 height 12
click at [633, 431] on icon at bounding box center [635, 517] width 12 height 12
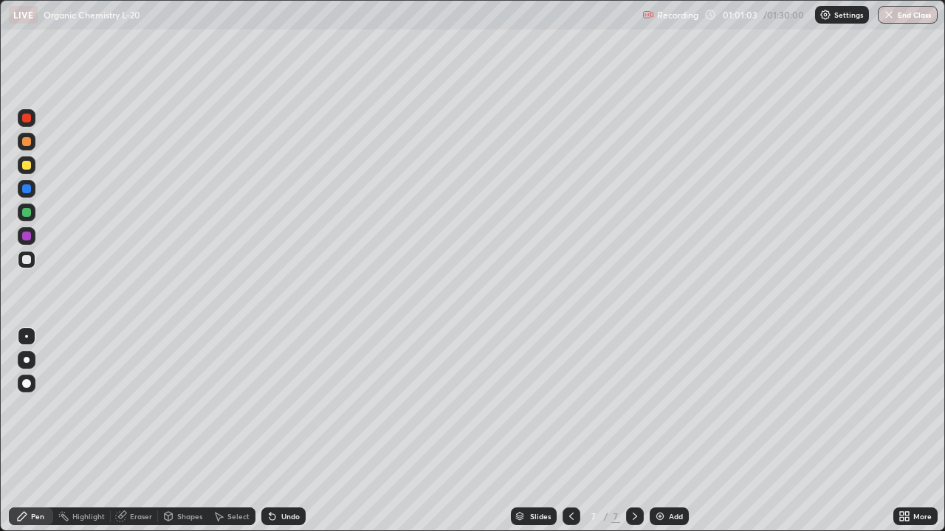
click at [35, 235] on div at bounding box center [27, 236] width 24 height 24
click at [30, 214] on div at bounding box center [26, 212] width 9 height 9
click at [570, 431] on icon at bounding box center [571, 517] width 12 height 12
click at [632, 431] on icon at bounding box center [634, 516] width 4 height 7
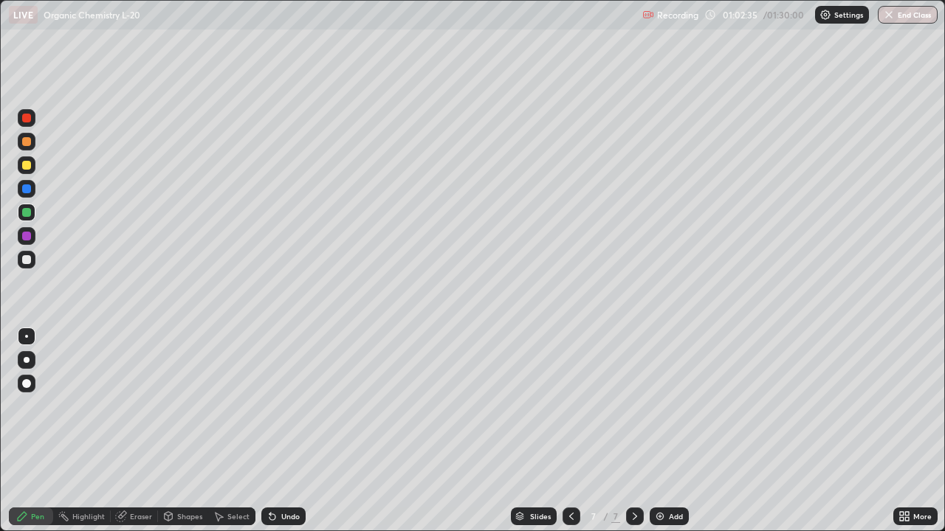
click at [663, 431] on img at bounding box center [660, 517] width 12 height 12
click at [27, 142] on div at bounding box center [26, 141] width 9 height 9
click at [30, 120] on div at bounding box center [26, 118] width 9 height 9
click at [33, 163] on div at bounding box center [27, 165] width 18 height 18
click at [30, 216] on div at bounding box center [26, 212] width 9 height 9
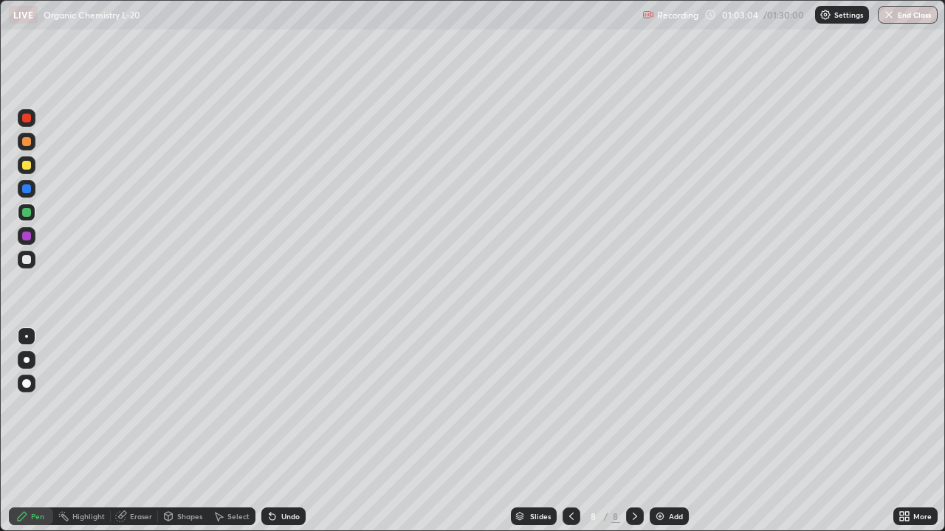
click at [32, 213] on div at bounding box center [27, 213] width 18 height 18
click at [28, 236] on div at bounding box center [26, 236] width 9 height 9
click at [28, 166] on div at bounding box center [26, 165] width 9 height 9
click at [34, 141] on div at bounding box center [27, 142] width 18 height 18
click at [32, 257] on div at bounding box center [27, 260] width 18 height 18
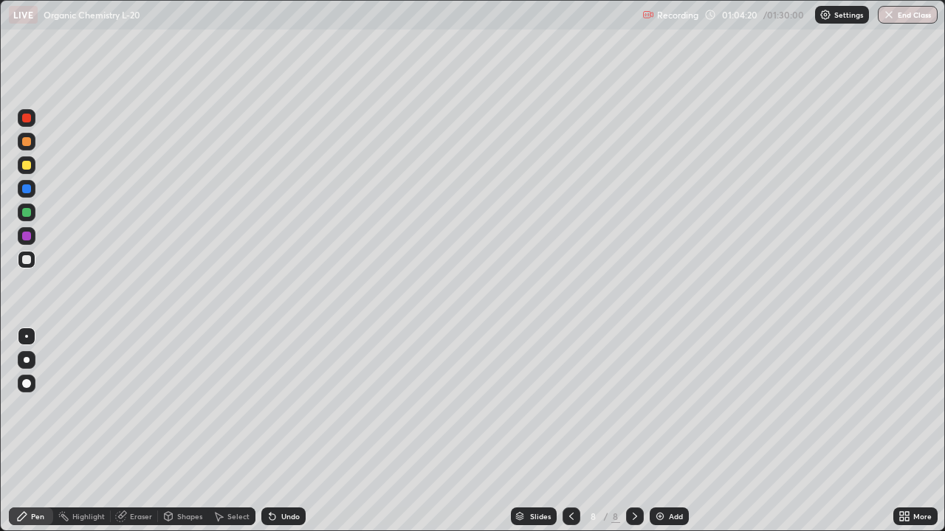
click at [32, 235] on div at bounding box center [27, 236] width 18 height 18
click at [34, 208] on div at bounding box center [27, 213] width 18 height 18
click at [27, 189] on div at bounding box center [26, 189] width 9 height 9
click at [30, 167] on div at bounding box center [26, 165] width 9 height 9
click at [28, 236] on div at bounding box center [26, 236] width 9 height 9
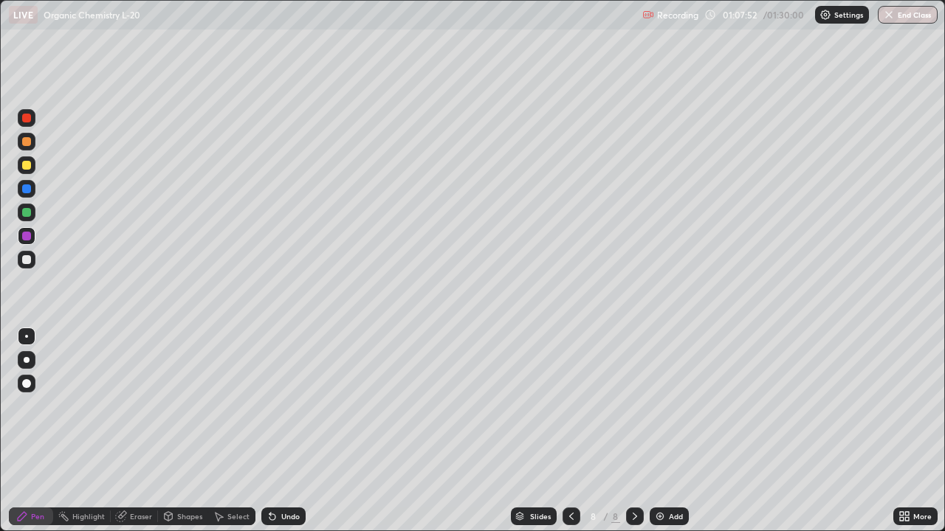
click at [32, 261] on div at bounding box center [27, 260] width 18 height 18
click at [33, 162] on div at bounding box center [27, 165] width 18 height 18
click at [30, 213] on div at bounding box center [26, 212] width 9 height 9
click at [32, 165] on div at bounding box center [27, 165] width 18 height 18
click at [28, 258] on div at bounding box center [26, 259] width 9 height 9
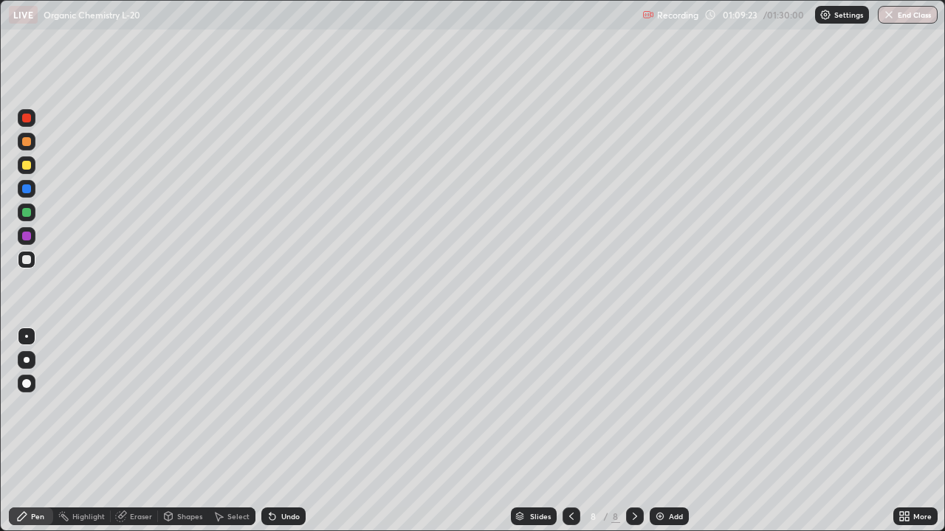
click at [31, 235] on div at bounding box center [27, 236] width 18 height 18
click at [32, 260] on div at bounding box center [27, 260] width 18 height 18
click at [27, 187] on div at bounding box center [26, 189] width 9 height 9
click at [637, 431] on div at bounding box center [635, 517] width 18 height 18
click at [669, 431] on div "Add" at bounding box center [676, 516] width 14 height 7
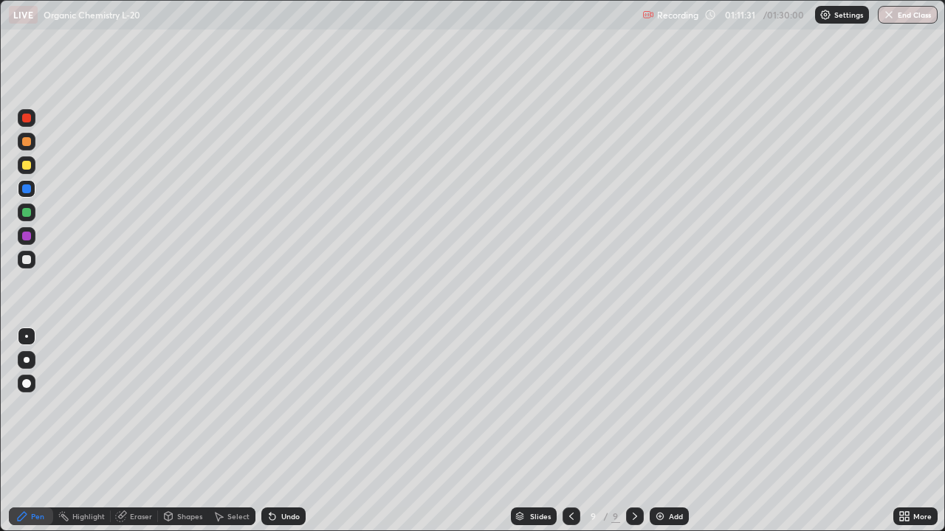
click at [35, 145] on div at bounding box center [27, 142] width 18 height 18
click at [33, 236] on div at bounding box center [27, 236] width 18 height 18
click at [30, 168] on div at bounding box center [27, 165] width 18 height 18
click at [35, 262] on div at bounding box center [27, 260] width 18 height 18
click at [31, 162] on div at bounding box center [27, 165] width 18 height 18
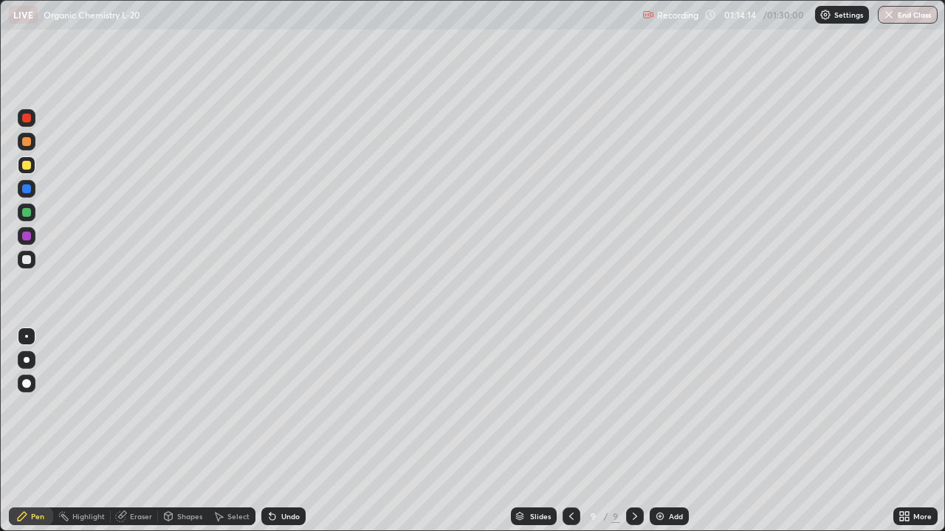
click at [32, 139] on div at bounding box center [27, 142] width 18 height 18
click at [230, 431] on div "Select" at bounding box center [238, 516] width 22 height 7
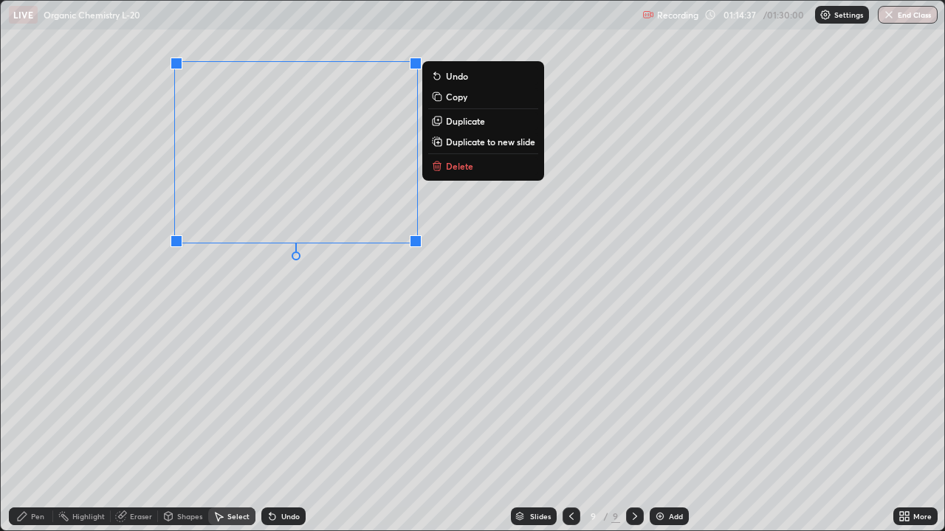
click at [197, 265] on div "0 ° Undo Copy Duplicate Duplicate to new slide Delete" at bounding box center [472, 266] width 943 height 530
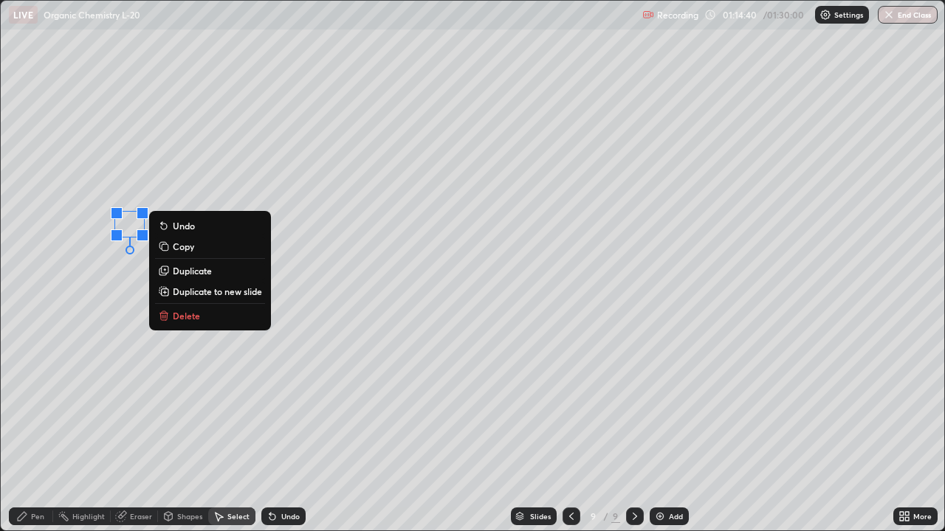
click at [151, 272] on div "0 ° Undo Copy Duplicate Duplicate to new slide Delete" at bounding box center [472, 266] width 943 height 530
click at [121, 319] on div "0 ° Undo Copy Duplicate Duplicate to new slide Delete" at bounding box center [472, 266] width 943 height 530
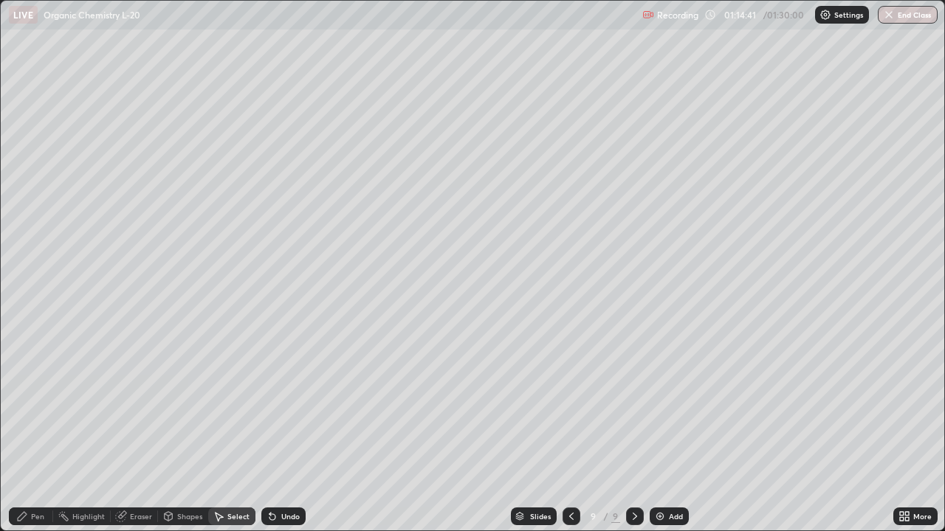
click at [27, 431] on div "Pen" at bounding box center [31, 517] width 44 height 18
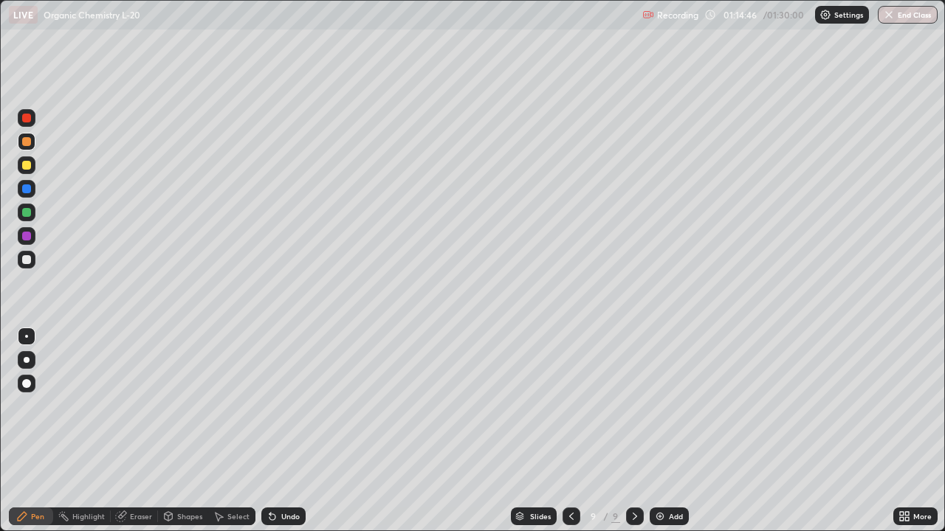
click at [32, 231] on div at bounding box center [27, 236] width 18 height 18
click at [27, 190] on div at bounding box center [26, 189] width 9 height 9
click at [27, 213] on div at bounding box center [26, 212] width 9 height 9
click at [664, 431] on div "Add" at bounding box center [668, 517] width 39 height 18
click at [34, 121] on div at bounding box center [27, 118] width 18 height 18
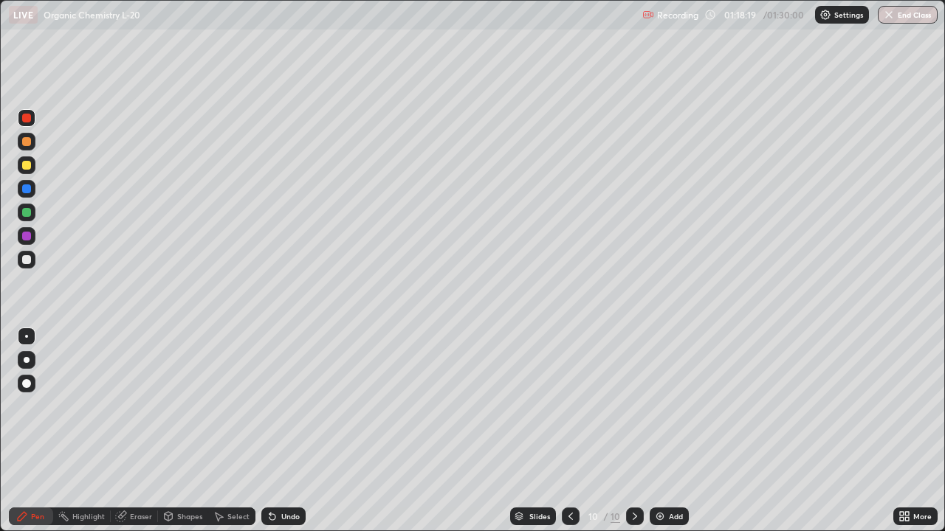
click at [35, 165] on div at bounding box center [27, 165] width 18 height 18
click at [569, 431] on icon at bounding box center [571, 517] width 12 height 12
click at [635, 431] on icon at bounding box center [635, 517] width 12 height 12
click at [34, 214] on div at bounding box center [27, 213] width 18 height 18
click at [32, 235] on div at bounding box center [27, 236] width 18 height 18
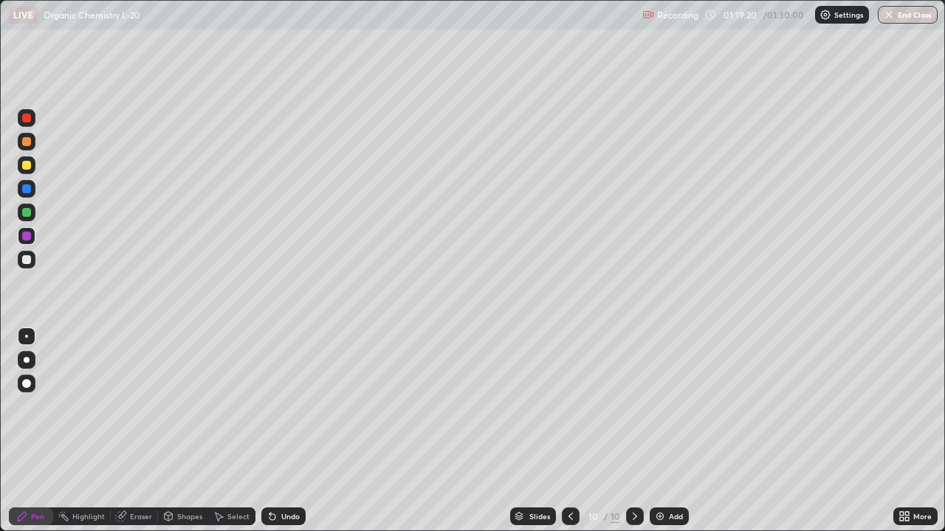
click at [32, 213] on div at bounding box center [27, 213] width 18 height 18
click at [32, 187] on div at bounding box center [27, 189] width 18 height 18
click at [32, 170] on div at bounding box center [27, 165] width 18 height 18
click at [30, 209] on div at bounding box center [27, 213] width 18 height 18
click at [27, 189] on div at bounding box center [26, 189] width 9 height 9
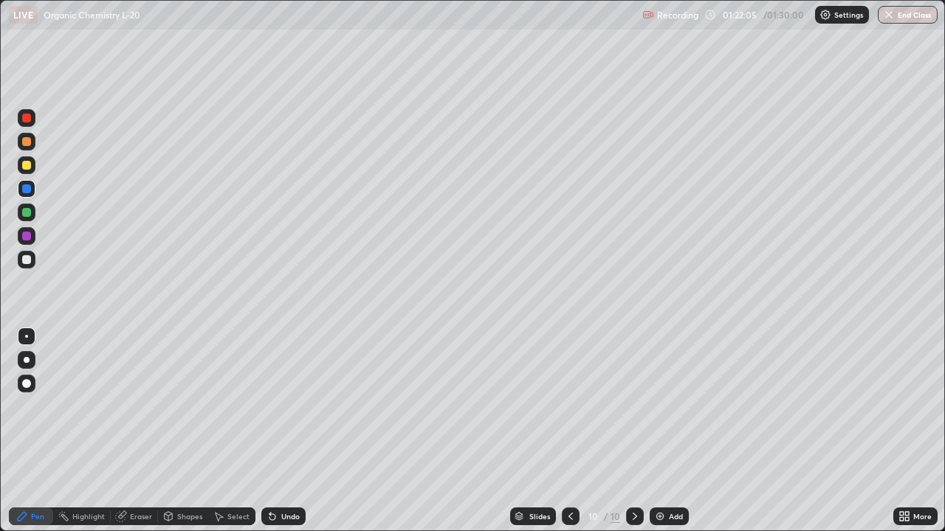
click at [29, 165] on div at bounding box center [26, 165] width 9 height 9
click at [569, 431] on icon at bounding box center [571, 517] width 12 height 12
click at [887, 18] on img "button" at bounding box center [889, 15] width 12 height 12
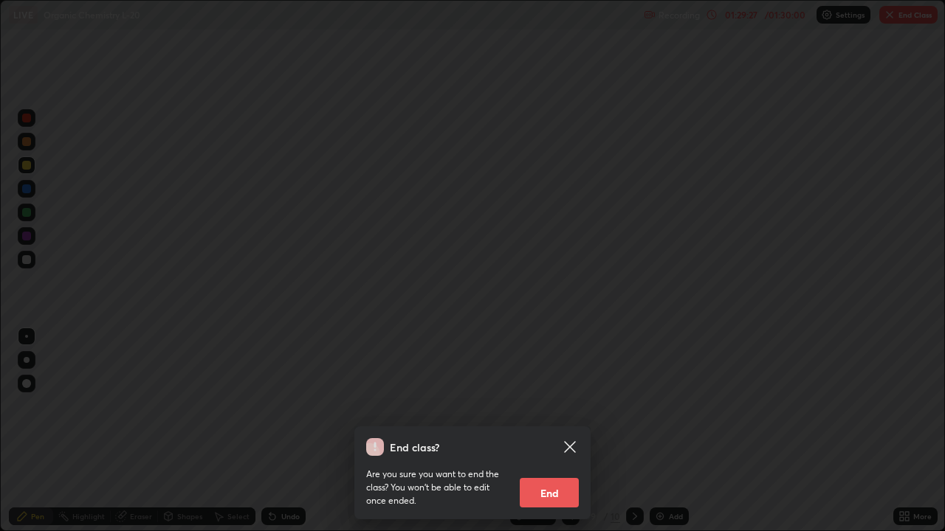
click at [558, 431] on button "End" at bounding box center [549, 493] width 59 height 30
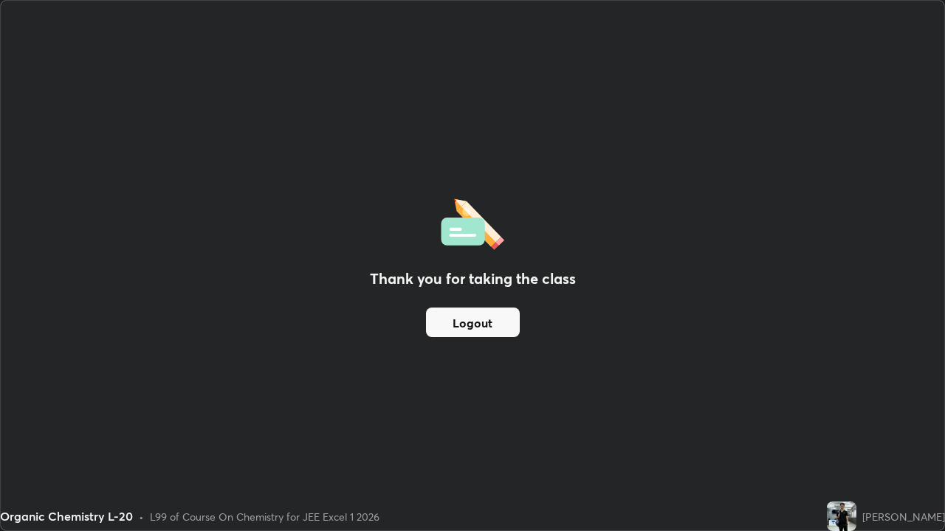
click at [480, 329] on button "Logout" at bounding box center [473, 323] width 94 height 30
click at [476, 329] on button "Logout" at bounding box center [473, 323] width 94 height 30
